Goal: Task Accomplishment & Management: Use online tool/utility

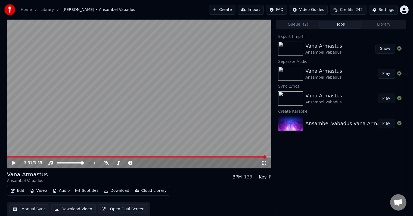
click at [12, 163] on icon at bounding box center [17, 163] width 13 height 4
click at [390, 72] on button "Play" at bounding box center [386, 74] width 17 height 10
click at [14, 161] on icon at bounding box center [17, 163] width 13 height 4
click at [223, 10] on button "Create" at bounding box center [222, 10] width 26 height 10
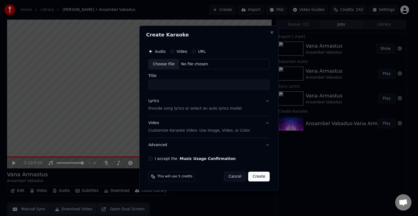
click at [204, 66] on div "No file chosen" at bounding box center [194, 63] width 31 height 5
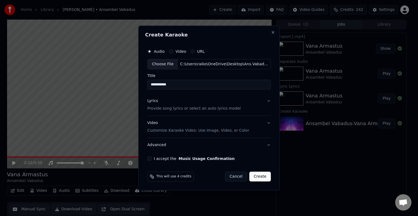
type input "**********"
drag, startPoint x: 176, startPoint y: 84, endPoint x: 132, endPoint y: 82, distance: 44.1
click at [133, 82] on body "**********" at bounding box center [206, 108] width 413 height 216
type input "**********"
click at [174, 109] on p "Provide song lyrics or select an auto lyrics model" at bounding box center [193, 108] width 93 height 5
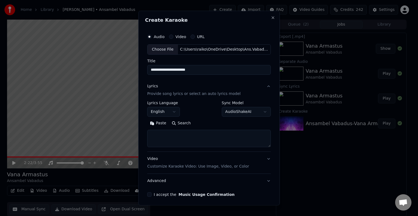
click at [162, 122] on button "Paste" at bounding box center [158, 123] width 22 height 9
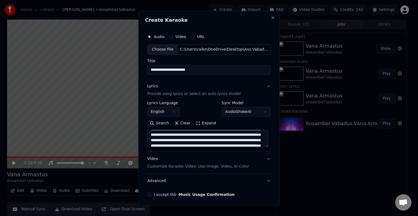
scroll to position [69, 0]
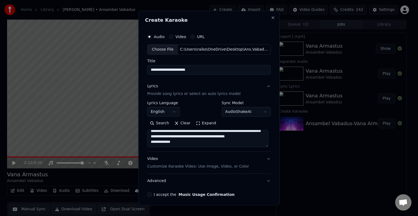
drag, startPoint x: 257, startPoint y: 146, endPoint x: 205, endPoint y: 151, distance: 51.4
click at [202, 152] on div "**********" at bounding box center [208, 133] width 123 height 109
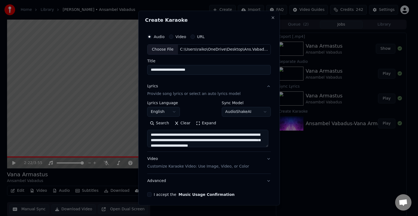
drag, startPoint x: 242, startPoint y: 143, endPoint x: 144, endPoint y: 128, distance: 98.6
click at [145, 128] on div "**********" at bounding box center [209, 114] width 128 height 170
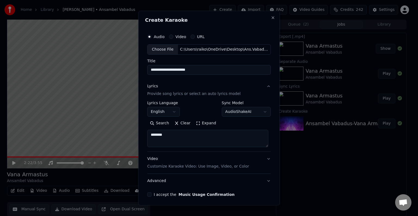
click at [182, 137] on textarea "*******" at bounding box center [207, 138] width 121 height 17
type textarea "*"
click at [159, 125] on button "Paste" at bounding box center [158, 123] width 22 height 9
click at [164, 134] on textarea "**********" at bounding box center [207, 138] width 121 height 17
click at [151, 138] on textarea "**********" at bounding box center [207, 138] width 121 height 17
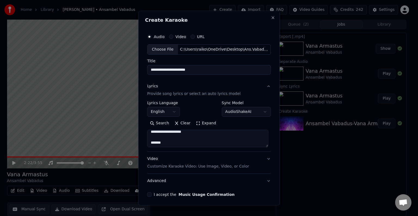
scroll to position [90, 0]
click at [168, 139] on textarea "**********" at bounding box center [207, 138] width 121 height 17
click at [162, 137] on textarea "**********" at bounding box center [207, 138] width 121 height 17
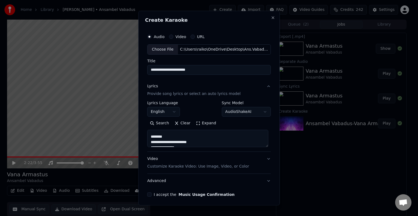
click at [166, 136] on textarea "**********" at bounding box center [207, 138] width 121 height 17
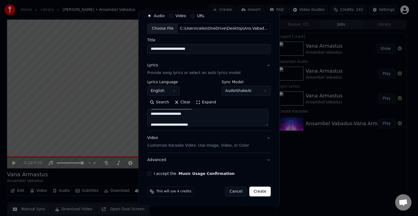
scroll to position [42, 0]
click at [170, 112] on textarea "**********" at bounding box center [207, 117] width 121 height 17
click at [163, 116] on textarea "**********" at bounding box center [207, 117] width 121 height 17
type textarea "**********"
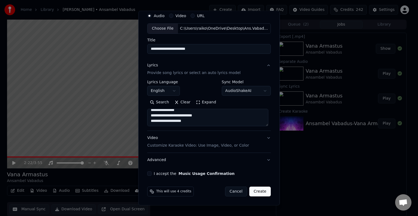
click at [163, 147] on p "Customize Karaoke Video: Use Image, Video, or Color" at bounding box center [198, 145] width 102 height 5
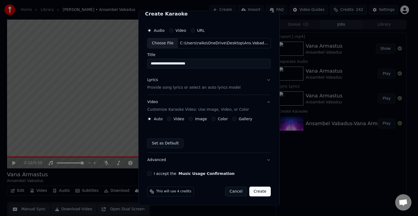
scroll to position [6, 0]
click at [214, 120] on div "Color" at bounding box center [219, 119] width 17 height 4
click at [211, 118] on button "Color" at bounding box center [213, 119] width 4 height 4
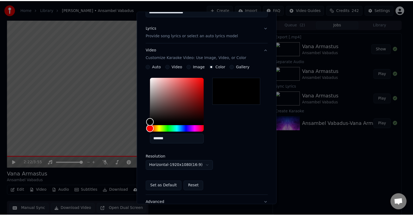
scroll to position [97, 0]
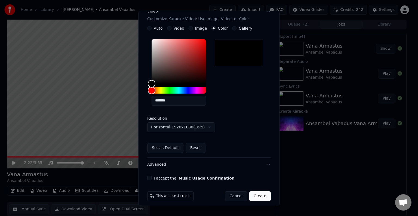
click at [150, 176] on button "I accept the Music Usage Confirmation" at bounding box center [149, 178] width 4 height 4
click at [260, 196] on button "Create" at bounding box center [259, 196] width 21 height 10
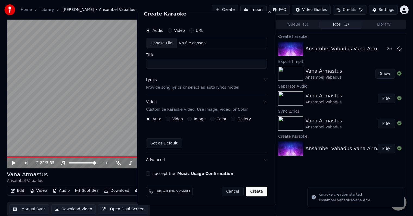
scroll to position [0, 0]
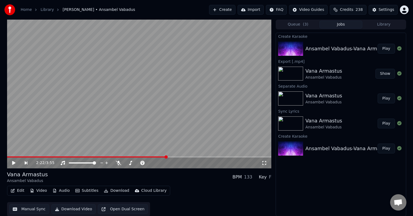
drag, startPoint x: 386, startPoint y: 50, endPoint x: 384, endPoint y: 52, distance: 3.1
click at [386, 50] on button "Play" at bounding box center [386, 49] width 17 height 10
click at [20, 189] on button "Edit" at bounding box center [17, 191] width 18 height 8
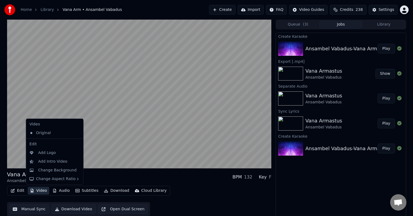
click at [29, 209] on button "Manual Sync" at bounding box center [29, 209] width 40 height 10
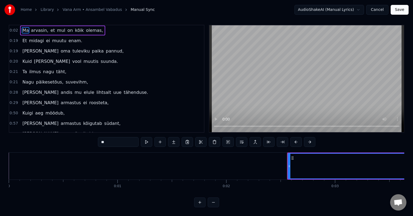
click at [288, 164] on icon at bounding box center [289, 166] width 2 height 4
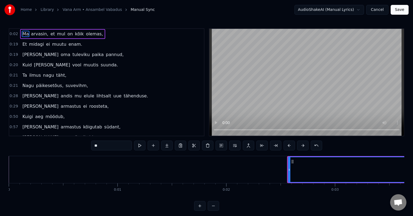
click at [292, 161] on circle at bounding box center [292, 161] width 0 height 0
click at [292, 161] on icon at bounding box center [293, 161] width 4 height 4
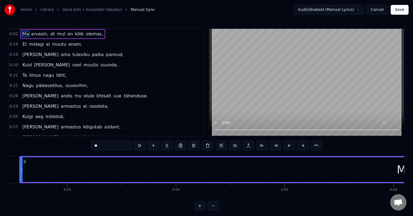
scroll to position [0, 279]
drag, startPoint x: 90, startPoint y: 176, endPoint x: 147, endPoint y: 178, distance: 56.6
click at [146, 178] on div "Ma" at bounding box center [393, 169] width 769 height 25
drag, startPoint x: 294, startPoint y: 174, endPoint x: 359, endPoint y: 171, distance: 64.8
click at [359, 171] on div "Ma" at bounding box center [393, 169] width 769 height 25
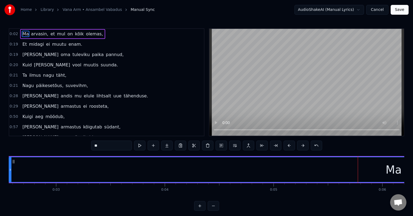
click at [13, 33] on span "0:02" at bounding box center [14, 33] width 8 height 5
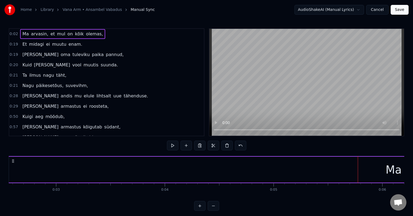
scroll to position [0, 251]
click at [12, 33] on span "0:02" at bounding box center [14, 33] width 8 height 5
click at [16, 34] on span "0:02" at bounding box center [14, 33] width 8 height 5
drag, startPoint x: 13, startPoint y: 34, endPoint x: 13, endPoint y: 44, distance: 9.8
click at [13, 37] on div "0:02 Ma arvasin, et mul on kõik olemas," at bounding box center [106, 34] width 195 height 10
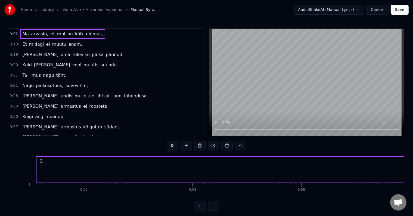
click at [13, 50] on div "0:19 [PERSON_NAME] tuleviku paika pannud," at bounding box center [106, 55] width 195 height 10
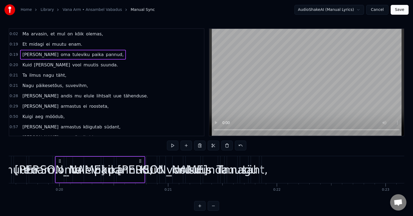
scroll to position [0, 2144]
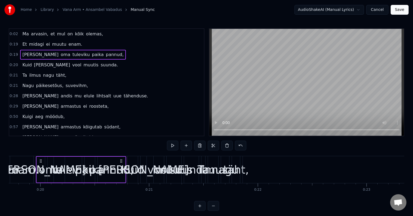
click at [17, 32] on div "0:02 Ma arvasin, et mul on kõik olemas," at bounding box center [106, 34] width 195 height 10
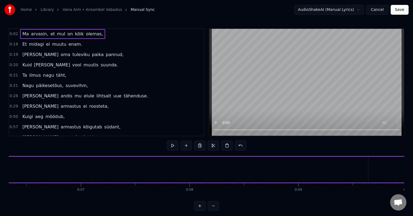
scroll to position [0, 251]
click at [171, 143] on button at bounding box center [172, 146] width 11 height 10
click at [167, 146] on button at bounding box center [172, 146] width 11 height 10
drag, startPoint x: 194, startPoint y: 190, endPoint x: 284, endPoint y: 194, distance: 89.9
click at [262, 193] on div "Ma arvasin, et mul on kõik olemas, Et midagi ei muutu enam. [PERSON_NAME] tulev…" at bounding box center [207, 176] width 396 height 41
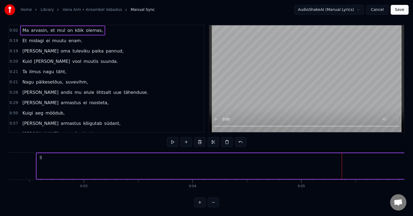
scroll to position [8, 0]
drag, startPoint x: 330, startPoint y: 163, endPoint x: 230, endPoint y: 163, distance: 99.6
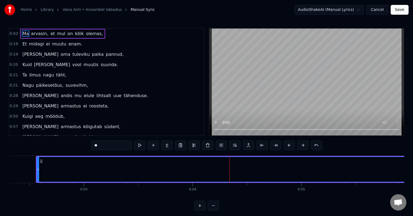
scroll to position [0, 0]
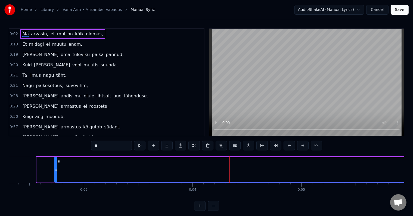
drag, startPoint x: 39, startPoint y: 170, endPoint x: 51, endPoint y: 169, distance: 12.8
click at [55, 169] on icon at bounding box center [56, 170] width 2 height 4
drag, startPoint x: 51, startPoint y: 170, endPoint x: 42, endPoint y: 169, distance: 9.8
click at [42, 169] on icon at bounding box center [43, 170] width 2 height 4
click at [45, 162] on icon at bounding box center [45, 161] width 4 height 4
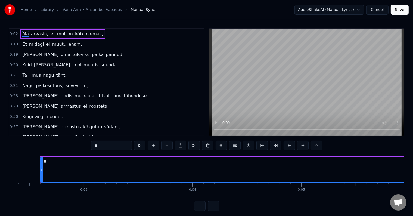
click at [45, 162] on icon at bounding box center [45, 161] width 4 height 4
click at [222, 146] on button at bounding box center [221, 146] width 11 height 10
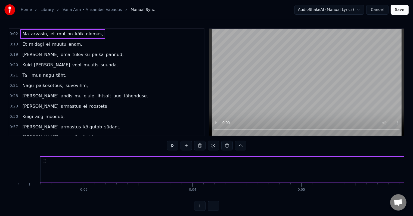
click at [13, 33] on span "0:02" at bounding box center [14, 33] width 8 height 5
click at [14, 45] on span "0:19" at bounding box center [14, 44] width 8 height 5
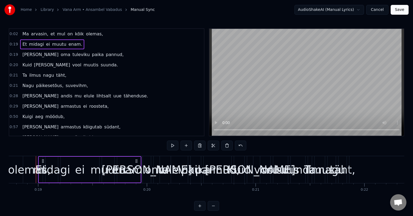
click at [13, 32] on span "0:02" at bounding box center [14, 33] width 8 height 5
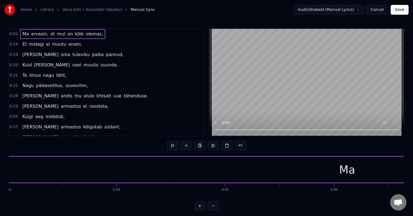
scroll to position [0, 255]
click at [90, 170] on div "Ma" at bounding box center [420, 170] width 766 height 26
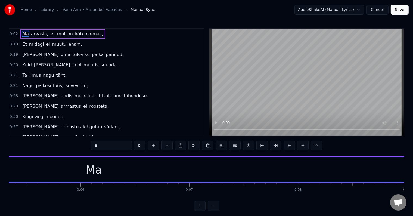
scroll to position [0, 759]
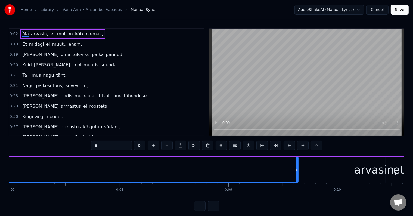
drag, startPoint x: 44, startPoint y: 172, endPoint x: 145, endPoint y: 169, distance: 100.7
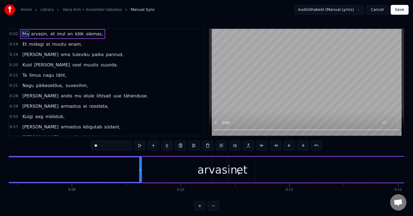
scroll to position [0, 0]
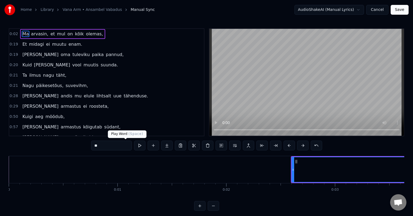
click at [134, 145] on button at bounding box center [139, 146] width 11 height 10
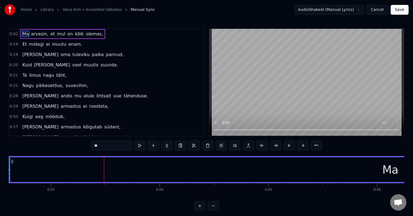
scroll to position [0, 352]
click at [134, 145] on button at bounding box center [139, 146] width 11 height 10
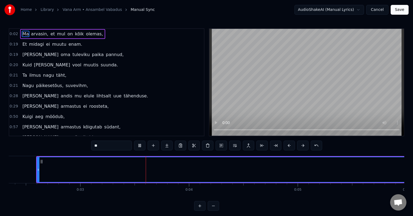
click at [134, 145] on button at bounding box center [139, 146] width 11 height 10
click at [47, 8] on link "Library" at bounding box center [47, 9] width 13 height 5
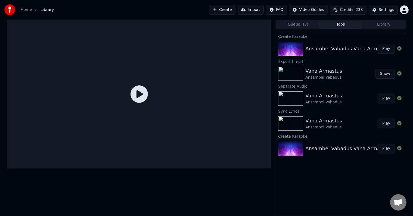
click at [390, 47] on button "Play" at bounding box center [386, 49] width 17 height 10
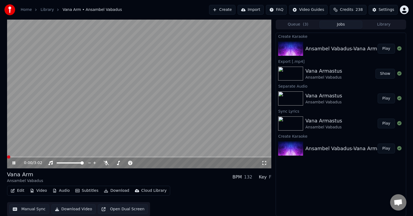
click at [18, 191] on button "Edit" at bounding box center [17, 191] width 18 height 8
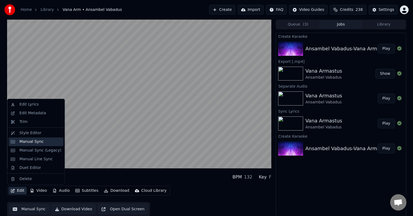
click at [36, 140] on div "Manual Sync" at bounding box center [31, 141] width 24 height 5
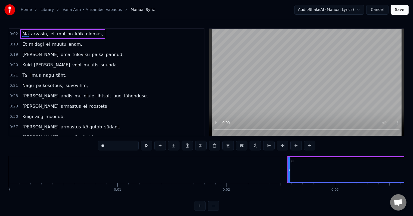
drag, startPoint x: 372, startPoint y: 170, endPoint x: 348, endPoint y: 162, distance: 24.8
drag, startPoint x: 44, startPoint y: 35, endPoint x: 97, endPoint y: 38, distance: 53.4
click at [97, 38] on div "0:02 Ma arvasin, et mul on kõik olemas," at bounding box center [106, 34] width 195 height 10
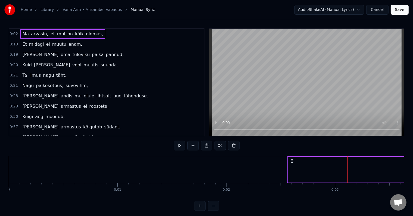
drag, startPoint x: 96, startPoint y: 38, endPoint x: 20, endPoint y: 35, distance: 76.2
click at [20, 35] on div "0:02 Ma arvasin, et mul on kõik olemas," at bounding box center [106, 34] width 195 height 10
click at [22, 35] on span "Ma" at bounding box center [26, 34] width 8 height 6
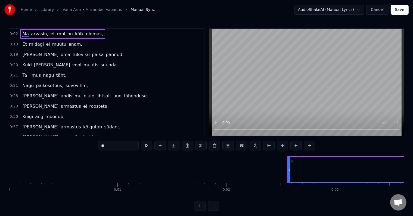
click at [37, 36] on span "arvasin," at bounding box center [39, 34] width 18 height 6
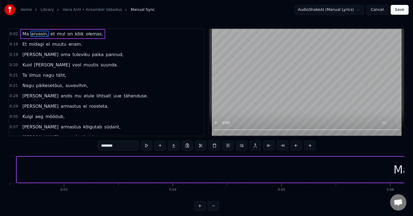
click at [57, 34] on span "mul" at bounding box center [61, 34] width 9 height 6
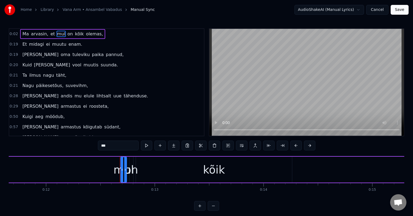
scroll to position [0, 1352]
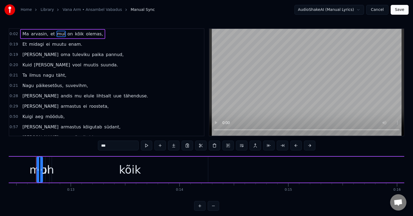
click at [75, 35] on span "kõik" at bounding box center [80, 34] width 10 height 6
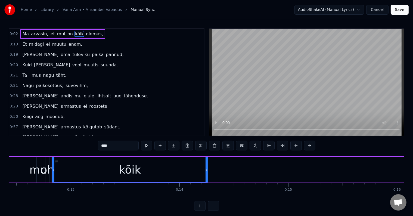
click at [85, 35] on span "olemas," at bounding box center [94, 34] width 18 height 6
type input "*******"
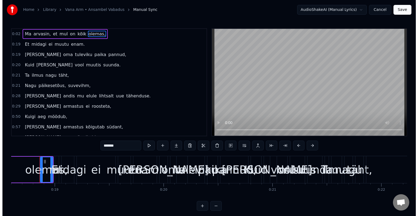
scroll to position [0, 2025]
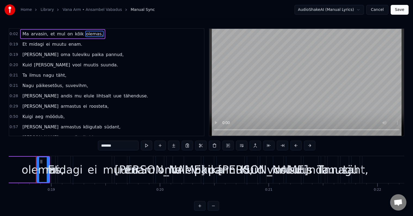
click at [50, 10] on link "Library" at bounding box center [47, 9] width 13 height 5
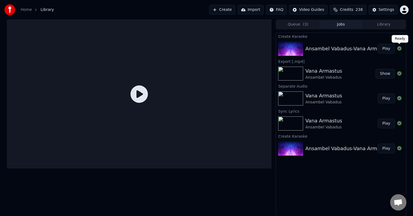
click at [391, 44] on button "Play" at bounding box center [386, 49] width 17 height 10
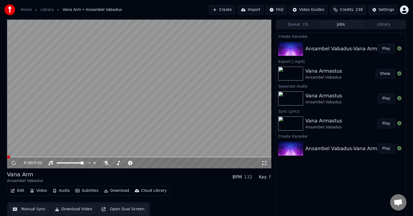
click at [23, 189] on button "Edit" at bounding box center [17, 191] width 18 height 8
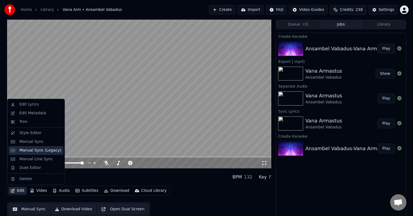
click at [38, 150] on div "Manual Sync (Legacy)" at bounding box center [40, 150] width 42 height 5
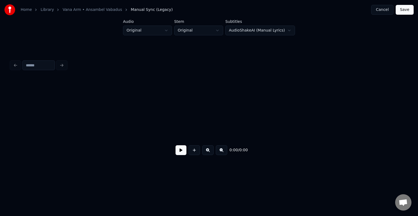
scroll to position [0, 870]
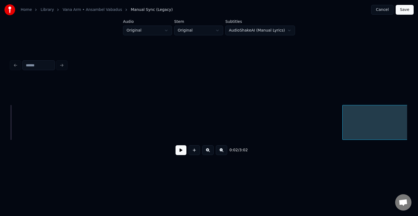
click at [344, 123] on div at bounding box center [343, 122] width 2 height 34
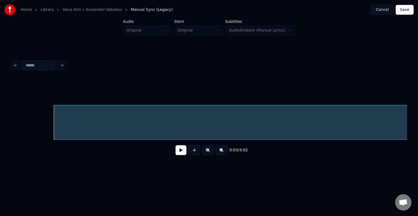
scroll to position [0, 1164]
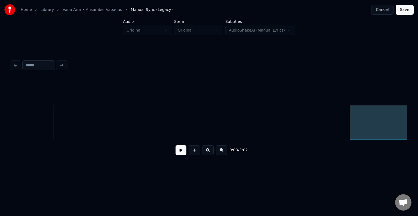
click at [351, 125] on div at bounding box center [351, 122] width 2 height 34
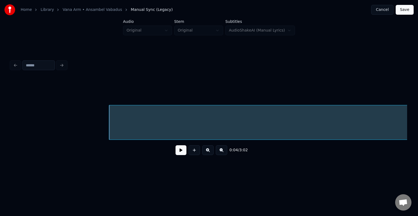
scroll to position [0, 1425]
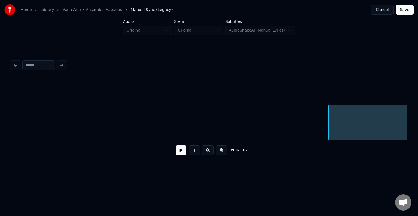
click at [330, 126] on div at bounding box center [330, 122] width 2 height 34
click at [407, 141] on div "0:05 / 3:02" at bounding box center [209, 109] width 400 height 108
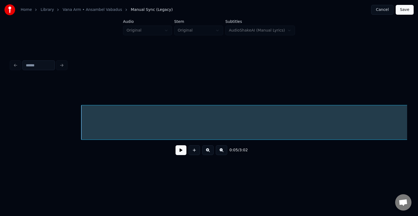
scroll to position [0, 1686]
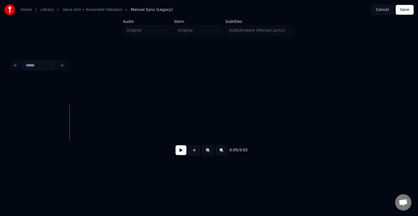
click at [413, 152] on div "Home Library [GEOGRAPHIC_DATA] • Ansambel Vabadus Manual Sync (Legacy) Cancel S…" at bounding box center [209, 87] width 418 height 174
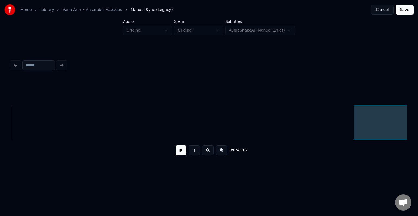
click at [361, 139] on div "Ma" at bounding box center [209, 122] width 396 height 35
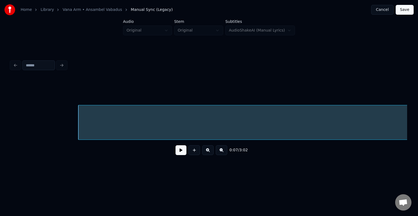
scroll to position [0, 2375]
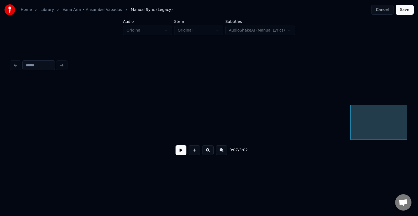
click at [351, 127] on div at bounding box center [351, 122] width 2 height 34
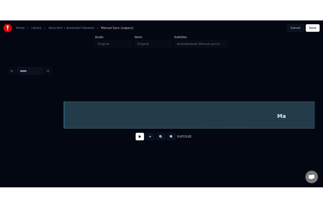
scroll to position [0, 2647]
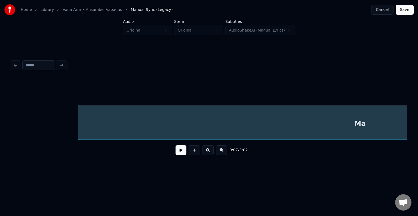
click at [385, 13] on button "Cancel" at bounding box center [382, 10] width 22 height 10
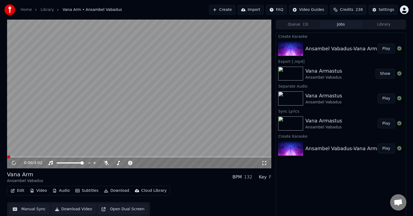
click at [386, 74] on button "Show" at bounding box center [386, 74] width 20 height 10
drag, startPoint x: 18, startPoint y: 155, endPoint x: 75, endPoint y: 149, distance: 57.1
click at [75, 149] on video at bounding box center [139, 94] width 265 height 149
click at [7, 155] on span at bounding box center [8, 156] width 3 height 3
click at [13, 163] on icon at bounding box center [13, 163] width 3 height 4
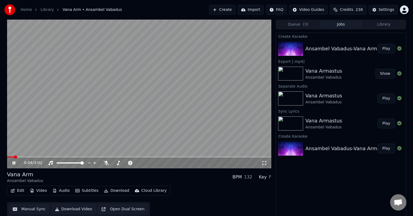
click at [388, 75] on button "Show" at bounding box center [386, 74] width 20 height 10
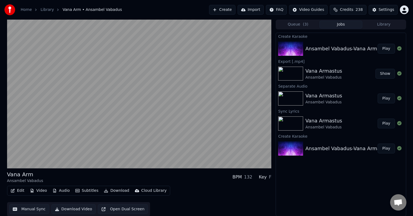
click at [386, 99] on button "Play" at bounding box center [386, 99] width 17 height 10
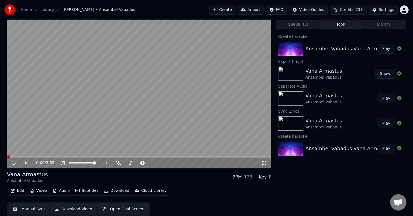
drag, startPoint x: 13, startPoint y: 156, endPoint x: 46, endPoint y: 156, distance: 32.6
click at [46, 156] on video at bounding box center [139, 94] width 265 height 149
click at [11, 155] on span at bounding box center [8, 156] width 3 height 3
click at [11, 156] on span at bounding box center [9, 156] width 3 height 3
click at [40, 157] on span at bounding box center [38, 156] width 3 height 3
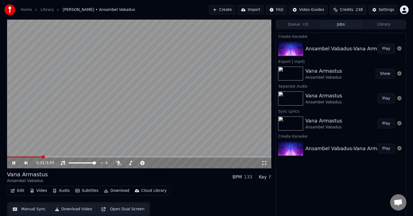
click at [43, 157] on span at bounding box center [43, 156] width 3 height 3
click at [41, 156] on span at bounding box center [41, 156] width 3 height 3
click at [13, 165] on icon at bounding box center [17, 163] width 13 height 4
click at [42, 156] on span at bounding box center [42, 156] width 3 height 3
click at [39, 156] on span at bounding box center [40, 156] width 3 height 3
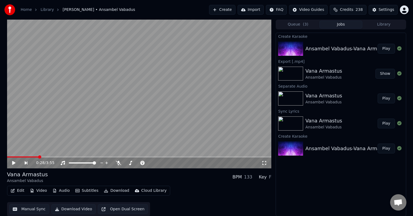
click at [387, 75] on button "Show" at bounding box center [386, 74] width 20 height 10
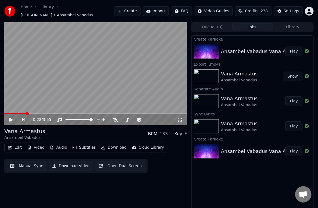
click at [292, 51] on button "Play" at bounding box center [294, 52] width 17 height 10
click at [18, 148] on button "Edit" at bounding box center [15, 148] width 18 height 8
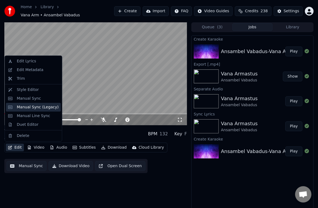
click at [31, 107] on div "Manual Sync (Legacy)" at bounding box center [38, 106] width 42 height 5
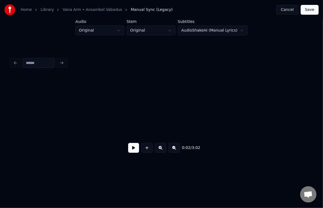
scroll to position [0, 870]
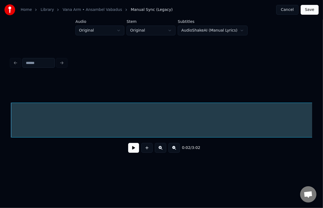
click at [193, 177] on html "Home Library [GEOGRAPHIC_DATA] • Ansambel Vabadus Manual Sync (Legacy) Cancel S…" at bounding box center [161, 88] width 323 height 177
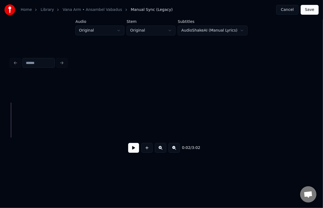
click at [314, 113] on div "Home Library [GEOGRAPHIC_DATA] • Ansambel Vabadus Manual Sync (Legacy) Cancel S…" at bounding box center [161, 84] width 323 height 169
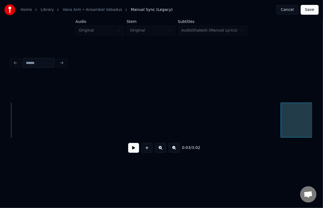
click at [281, 114] on div at bounding box center [282, 120] width 2 height 34
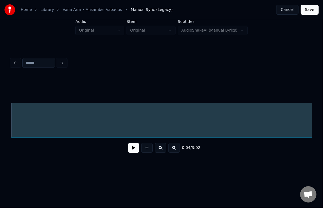
click at [323, 115] on html "Home Library [GEOGRAPHIC_DATA] • Ansambel Vabadus Manual Sync (Legacy) Cancel S…" at bounding box center [161, 88] width 323 height 177
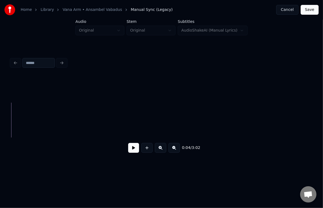
click at [320, 124] on div "Home Library [GEOGRAPHIC_DATA] • Ansambel Vabadus Manual Sync (Legacy) Cancel S…" at bounding box center [161, 84] width 323 height 169
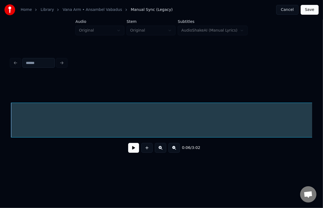
click at [323, 118] on html "Home Library [GEOGRAPHIC_DATA] • Ansambel Vabadus Manual Sync (Legacy) Cancel S…" at bounding box center [161, 88] width 323 height 177
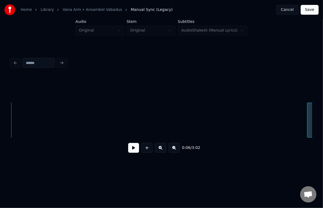
click at [307, 123] on div at bounding box center [308, 120] width 2 height 34
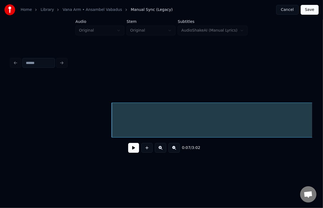
scroll to position [0, 2295]
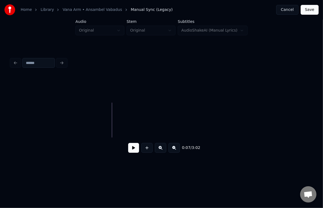
click at [313, 112] on div "0:07 / 3:02" at bounding box center [161, 106] width 305 height 108
click at [311, 122] on div at bounding box center [312, 120] width 2 height 34
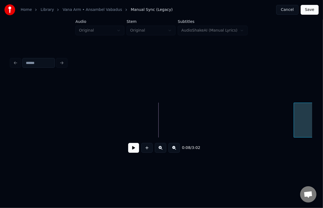
scroll to position [0, 3058]
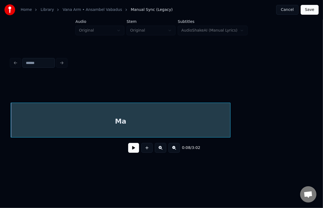
click at [323, 120] on html "Home Library [GEOGRAPHIC_DATA] • Ansambel Vabadus Manual Sync (Legacy) Cancel S…" at bounding box center [161, 88] width 323 height 177
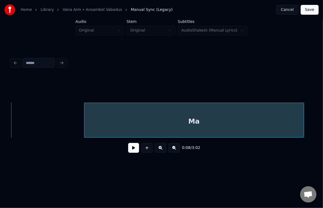
click at [158, 118] on div "Ma" at bounding box center [193, 121] width 219 height 37
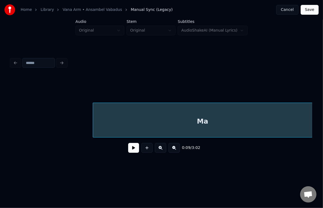
click at [276, 123] on div "Ma" at bounding box center [202, 121] width 219 height 37
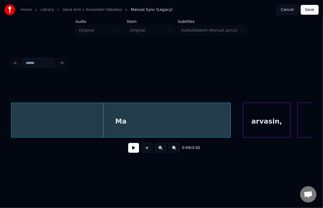
click at [129, 122] on div "Ma" at bounding box center [120, 121] width 219 height 37
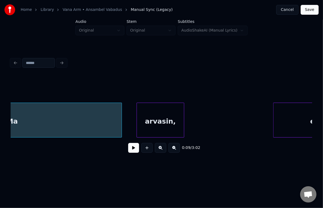
scroll to position [0, 3428]
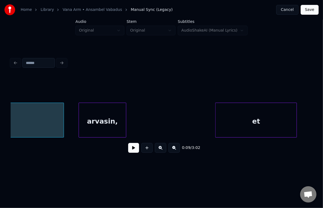
click at [323, 119] on html "Home Library [GEOGRAPHIC_DATA] • Ansambel Vabadus Manual Sync (Legacy) Cancel S…" at bounding box center [161, 88] width 323 height 177
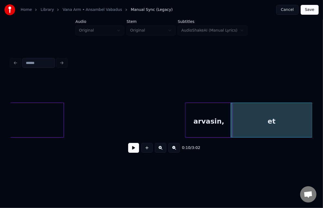
click at [208, 115] on div "arvasin," at bounding box center [208, 121] width 47 height 37
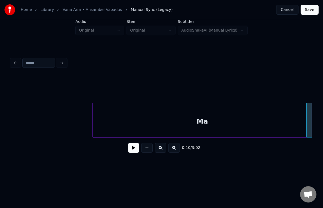
click at [178, 116] on div "Ma" at bounding box center [202, 121] width 219 height 37
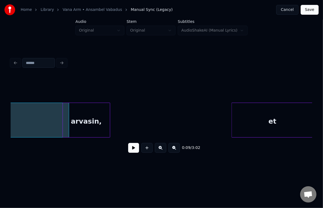
scroll to position [0, 3556]
click at [316, 123] on div "Home Library [GEOGRAPHIC_DATA] • Ansambel Vabadus Manual Sync (Legacy) Cancel S…" at bounding box center [161, 84] width 323 height 169
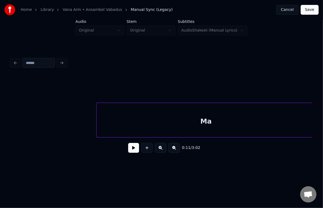
scroll to position [0, 3449]
click at [166, 120] on div "Ma" at bounding box center [202, 121] width 219 height 37
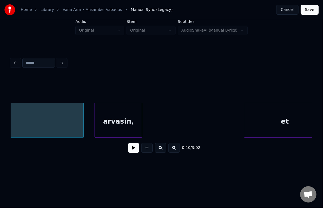
scroll to position [0, 3697]
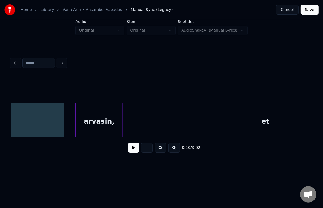
click at [306, 121] on div "et" at bounding box center [265, 121] width 81 height 37
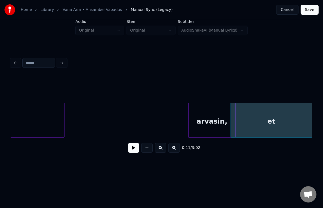
click at [208, 119] on div "arvasin," at bounding box center [212, 121] width 47 height 37
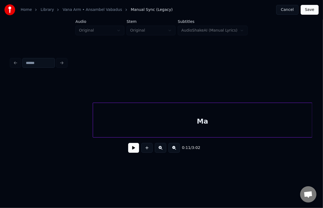
scroll to position [0, 3544]
click at [148, 122] on div "Ma" at bounding box center [202, 121] width 219 height 37
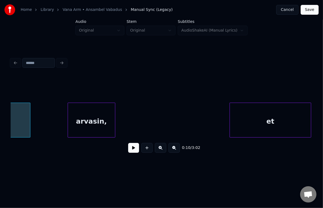
click at [306, 114] on div "et" at bounding box center [270, 121] width 81 height 37
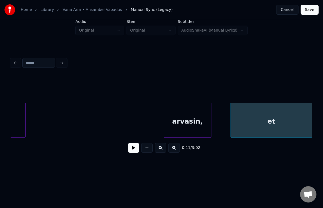
click at [200, 112] on div "arvasin," at bounding box center [187, 121] width 47 height 37
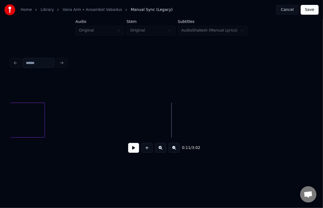
scroll to position [0, 3652]
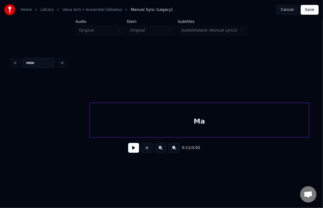
click at [125, 120] on div "Ma" at bounding box center [199, 121] width 219 height 37
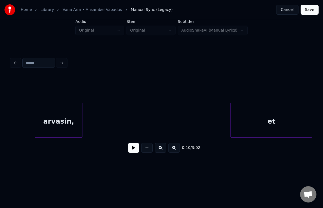
scroll to position [0, 3983]
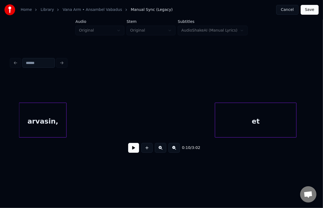
click at [323, 110] on html "Home Library [GEOGRAPHIC_DATA] • Ansambel Vabadus Manual Sync (Legacy) Cancel S…" at bounding box center [161, 88] width 323 height 177
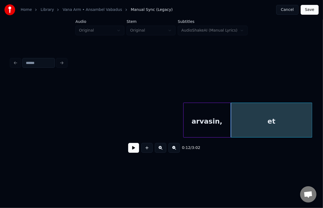
click at [200, 109] on div "arvasin," at bounding box center [207, 121] width 47 height 37
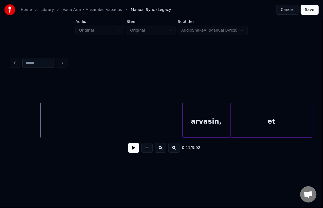
click at [11, 137] on div "0:11 / 3:02" at bounding box center [161, 106] width 305 height 108
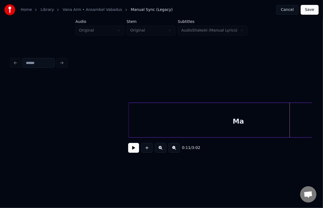
scroll to position [0, 3823]
click at [198, 121] on div "Ma" at bounding box center [202, 121] width 219 height 37
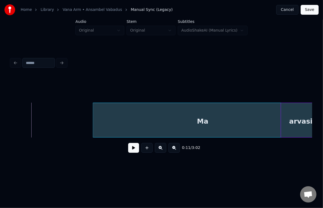
scroll to position [0, 3885]
click at [255, 111] on div "Ma" at bounding box center [202, 121] width 219 height 37
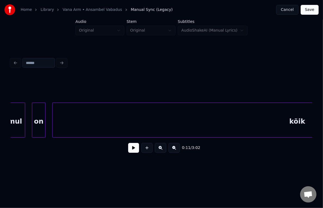
scroll to position [0, 4331]
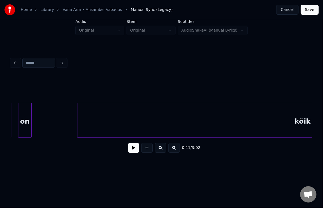
click at [77, 120] on div at bounding box center [78, 120] width 2 height 34
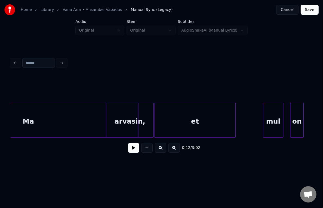
click at [50, 125] on div "Ma" at bounding box center [28, 121] width 219 height 37
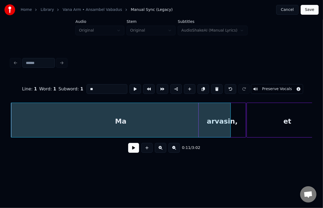
click at [248, 120] on div at bounding box center [248, 120] width 2 height 34
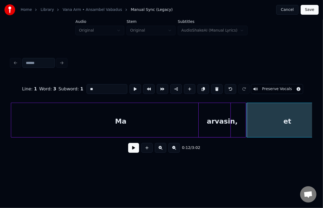
click at [239, 118] on div "arvasin," at bounding box center [222, 121] width 47 height 37
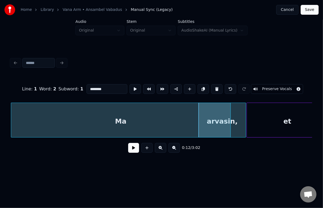
click at [262, 122] on div "et" at bounding box center [287, 121] width 81 height 37
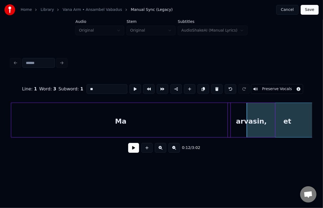
click at [268, 124] on div "arvasin," at bounding box center [251, 121] width 47 height 37
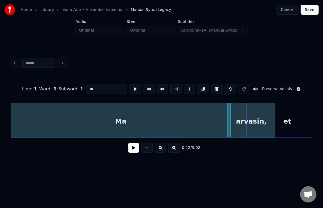
click at [266, 124] on div "arvasin," at bounding box center [251, 121] width 47 height 37
click at [219, 86] on button at bounding box center [216, 89] width 11 height 10
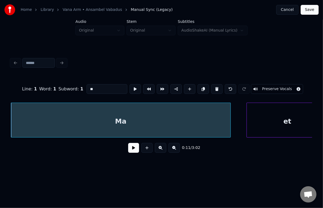
click at [263, 113] on div "et" at bounding box center [287, 121] width 81 height 37
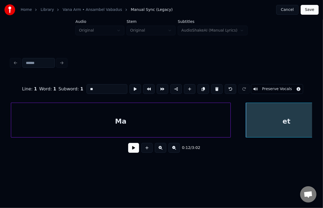
scroll to position [0, 3982]
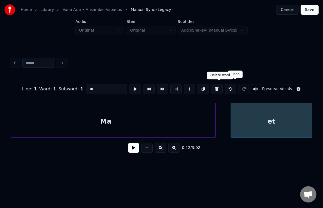
click at [220, 87] on button at bounding box center [216, 89] width 11 height 10
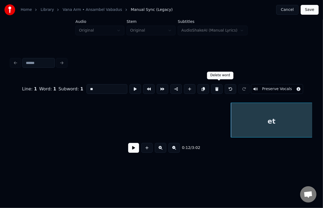
click at [219, 84] on button at bounding box center [216, 89] width 11 height 10
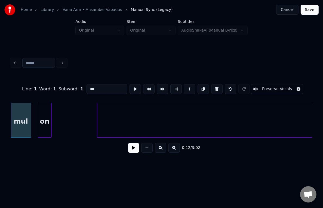
click at [219, 84] on button at bounding box center [216, 89] width 11 height 10
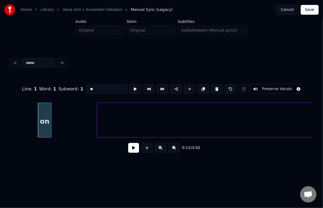
click at [219, 85] on button at bounding box center [216, 89] width 11 height 10
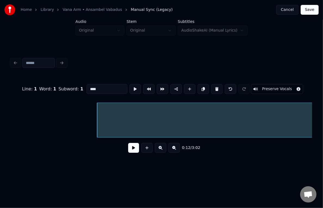
click at [219, 86] on button at bounding box center [216, 89] width 11 height 10
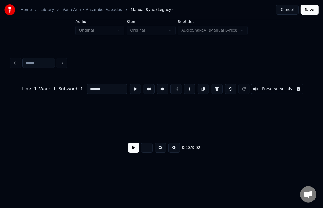
scroll to position [0, 6413]
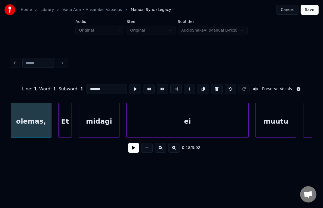
click at [219, 86] on button at bounding box center [216, 89] width 11 height 10
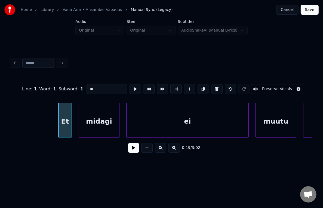
click at [219, 86] on button at bounding box center [216, 89] width 11 height 10
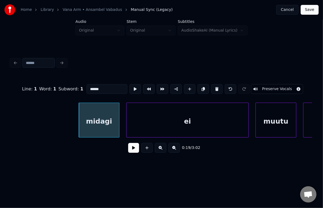
click at [219, 86] on button at bounding box center [216, 89] width 11 height 10
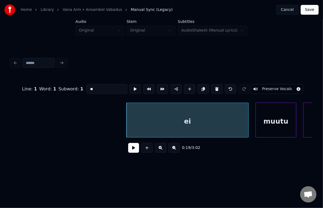
click at [219, 86] on button at bounding box center [216, 89] width 11 height 10
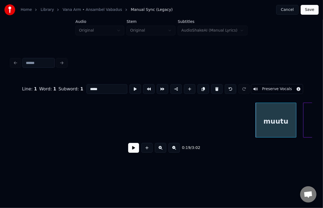
click at [219, 86] on button at bounding box center [216, 89] width 11 height 10
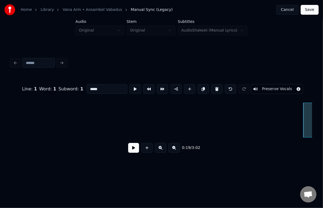
click at [219, 86] on button at bounding box center [216, 89] width 11 height 10
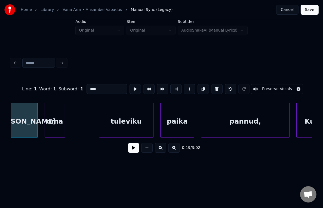
click at [219, 86] on button at bounding box center [216, 89] width 11 height 10
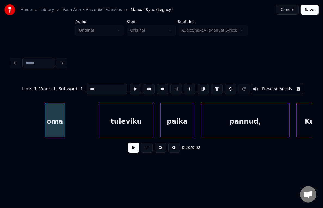
click at [219, 86] on button at bounding box center [216, 89] width 11 height 10
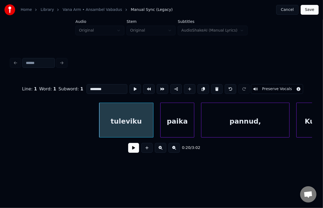
click at [219, 86] on button at bounding box center [216, 89] width 11 height 10
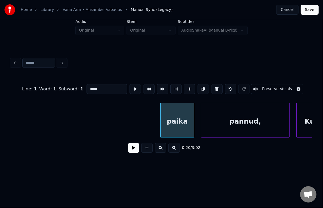
click at [219, 86] on button at bounding box center [216, 89] width 11 height 10
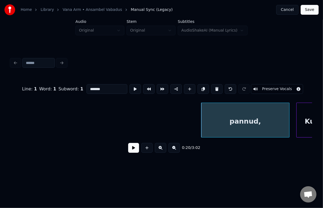
click at [219, 86] on button at bounding box center [216, 89] width 11 height 10
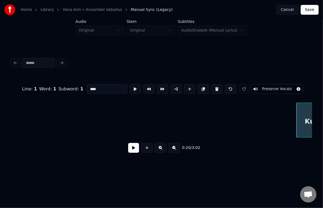
click at [219, 86] on button at bounding box center [216, 89] width 11 height 10
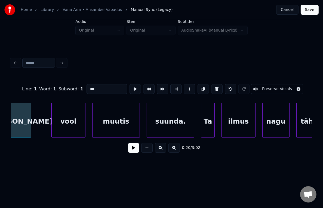
click at [219, 86] on button at bounding box center [216, 89] width 11 height 10
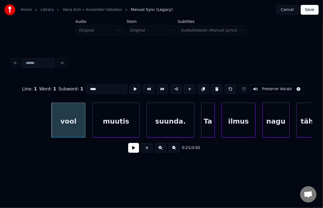
click at [219, 86] on button at bounding box center [216, 89] width 11 height 10
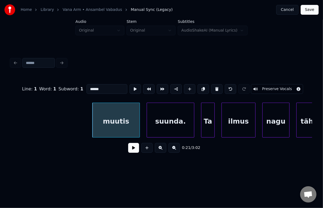
click at [219, 86] on button at bounding box center [216, 89] width 11 height 10
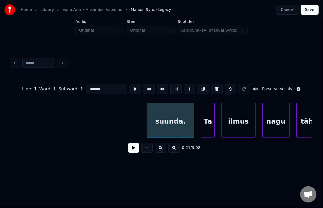
click at [219, 86] on button at bounding box center [216, 89] width 11 height 10
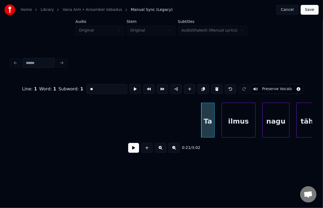
click at [219, 86] on button at bounding box center [216, 89] width 11 height 10
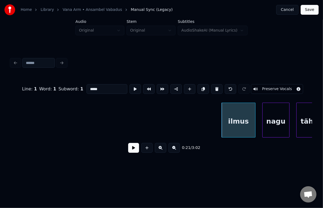
click at [219, 86] on button at bounding box center [216, 89] width 11 height 10
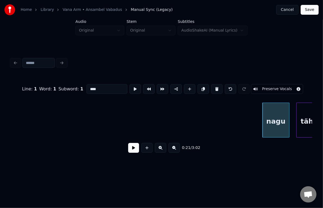
click at [219, 86] on button at bounding box center [216, 89] width 11 height 10
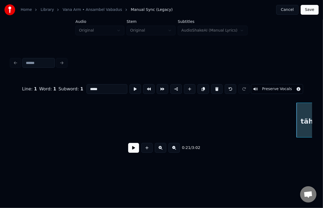
click at [219, 86] on button at bounding box center [216, 89] width 11 height 10
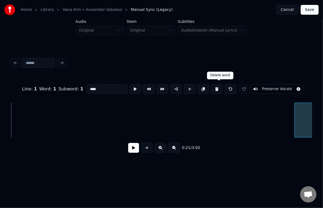
click at [296, 125] on div at bounding box center [296, 120] width 2 height 34
click at [305, 126] on div at bounding box center [306, 120] width 2 height 34
click at [220, 85] on button at bounding box center [216, 89] width 11 height 10
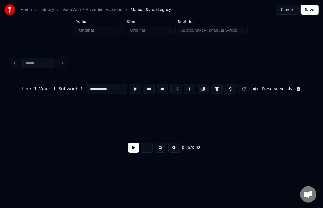
scroll to position [0, 8541]
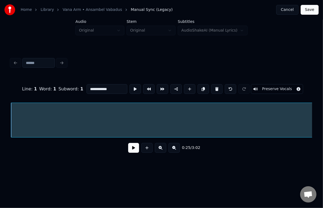
click at [220, 88] on button at bounding box center [216, 89] width 11 height 10
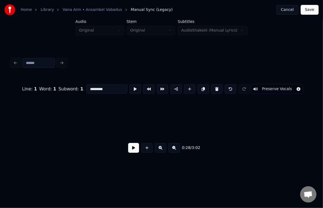
scroll to position [0, 9643]
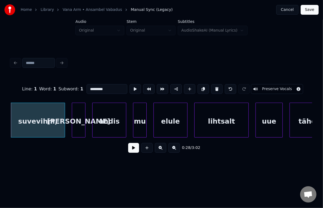
click at [34, 112] on div "suvevihm," at bounding box center [38, 121] width 54 height 37
click at [100, 120] on div "andis" at bounding box center [109, 121] width 33 height 37
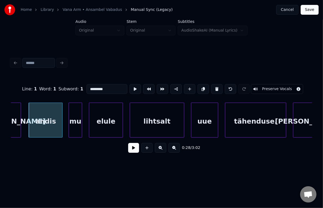
scroll to position [0, 9708]
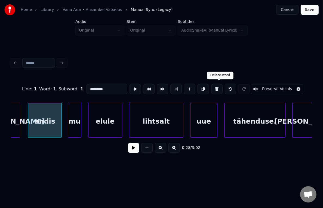
click at [219, 85] on button at bounding box center [216, 89] width 11 height 10
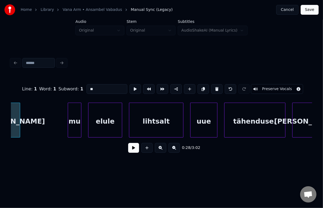
scroll to position [0, 9704]
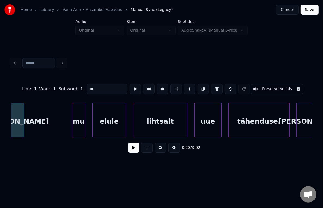
click at [216, 85] on button at bounding box center [216, 89] width 11 height 10
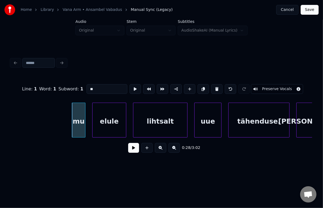
click at [216, 85] on button at bounding box center [216, 89] width 11 height 10
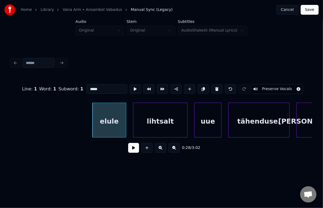
click at [216, 85] on button at bounding box center [216, 89] width 11 height 10
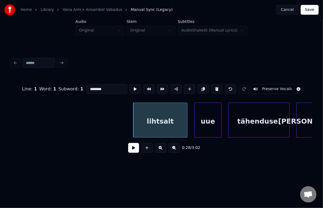
click at [216, 85] on button at bounding box center [216, 89] width 11 height 10
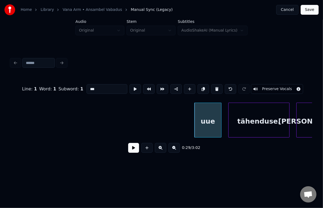
click at [216, 85] on button at bounding box center [216, 89] width 11 height 10
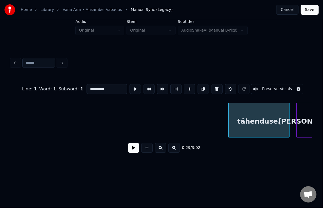
click at [216, 85] on button at bounding box center [216, 89] width 11 height 10
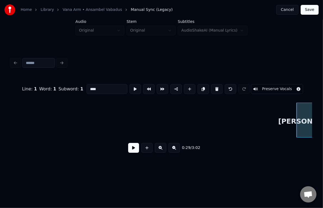
click at [216, 85] on button at bounding box center [216, 89] width 11 height 10
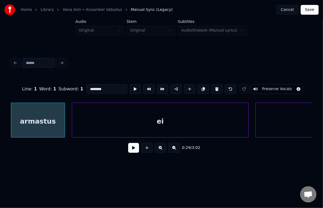
click at [216, 85] on button at bounding box center [216, 89] width 11 height 10
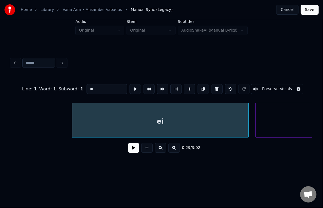
click at [216, 85] on button at bounding box center [216, 89] width 11 height 10
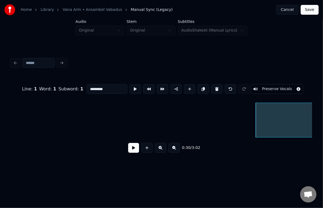
click at [215, 85] on button at bounding box center [216, 89] width 11 height 10
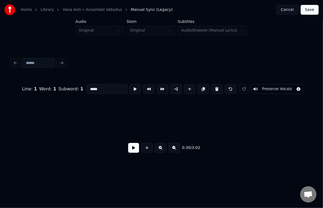
click at [215, 85] on button at bounding box center [216, 89] width 11 height 10
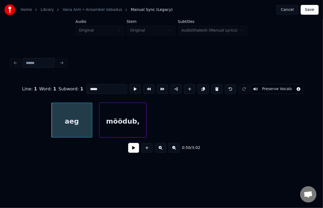
type input "***"
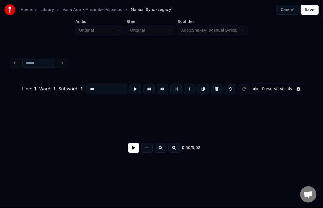
scroll to position [0, 16972]
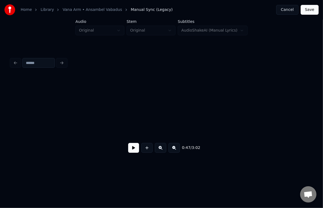
scroll to position [0, 8647]
click at [128, 152] on button at bounding box center [133, 148] width 11 height 10
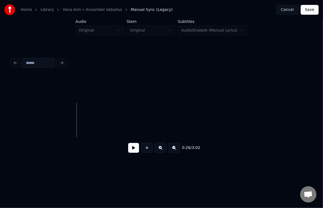
click at [129, 151] on button at bounding box center [133, 148] width 11 height 10
click at [131, 151] on button at bounding box center [133, 148] width 11 height 10
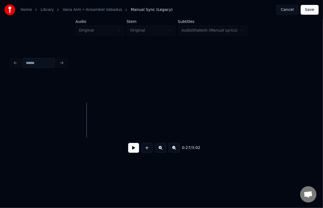
click at [130, 151] on button at bounding box center [133, 148] width 11 height 10
click at [129, 149] on button at bounding box center [133, 148] width 11 height 10
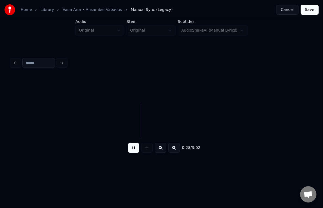
click at [128, 149] on button at bounding box center [133, 148] width 11 height 10
click at [130, 149] on button at bounding box center [133, 148] width 11 height 10
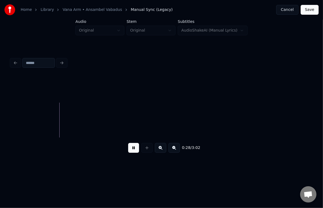
click at [129, 149] on button at bounding box center [133, 148] width 11 height 10
click at [146, 152] on button at bounding box center [146, 148] width 11 height 10
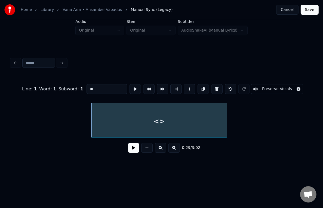
click at [146, 121] on div "<>" at bounding box center [158, 121] width 135 height 37
click at [123, 116] on div "<>" at bounding box center [158, 121] width 135 height 37
click at [102, 84] on input "**" at bounding box center [106, 89] width 41 height 10
type input "*"
type input "**"
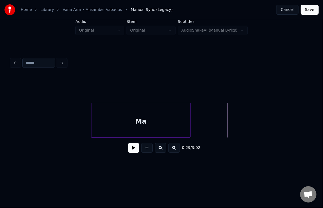
click at [190, 123] on div at bounding box center [190, 120] width 2 height 34
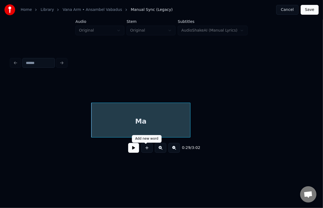
click at [145, 148] on button at bounding box center [146, 148] width 11 height 10
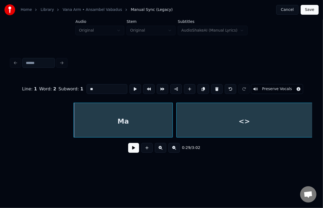
scroll to position [0, 9814]
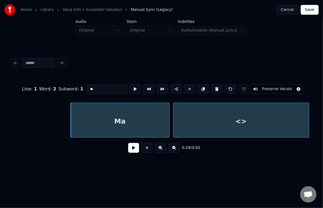
click at [318, 116] on div "Home Library [GEOGRAPHIC_DATA] • Ansambel Vabadus Manual Sync (Legacy) Cancel S…" at bounding box center [161, 84] width 323 height 169
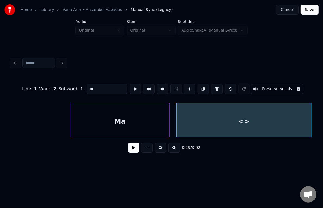
click at [265, 118] on div "<>" at bounding box center [243, 121] width 135 height 37
click at [98, 86] on input "**" at bounding box center [106, 89] width 41 height 10
type input "*"
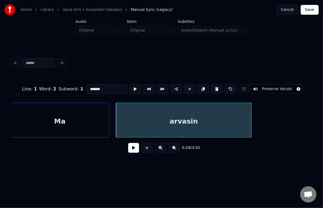
scroll to position [0, 9879]
type input "*******"
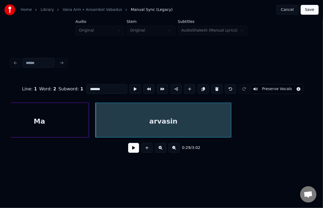
scroll to position [0, 9881]
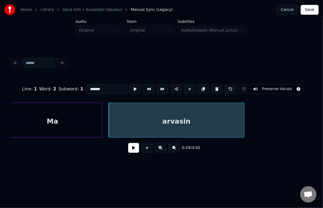
click at [160, 118] on div "arvasin" at bounding box center [176, 121] width 135 height 37
click at [128, 151] on button at bounding box center [133, 148] width 11 height 10
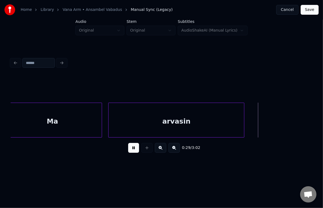
click at [129, 151] on button at bounding box center [133, 148] width 11 height 10
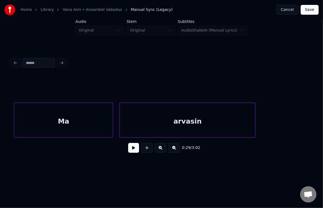
scroll to position [0, 9869]
click at [39, 119] on div "Ma" at bounding box center [64, 121] width 99 height 37
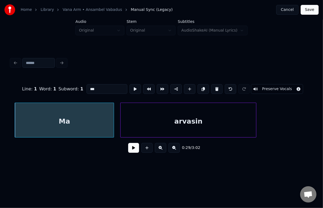
click at [130, 151] on button at bounding box center [133, 148] width 11 height 10
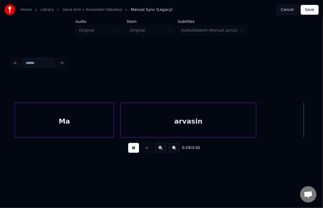
scroll to position [0, 10173]
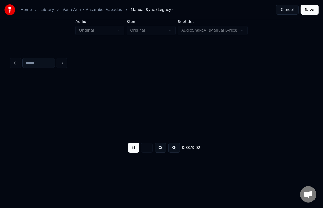
click at [130, 151] on button at bounding box center [133, 148] width 11 height 10
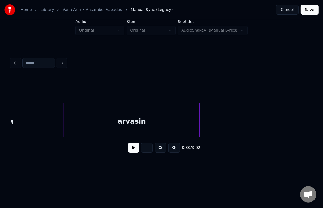
scroll to position [0, 9912]
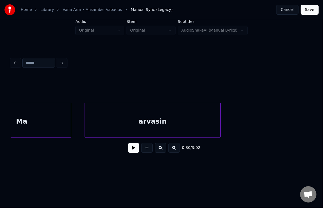
click at [169, 116] on div "arvasin" at bounding box center [152, 121] width 135 height 37
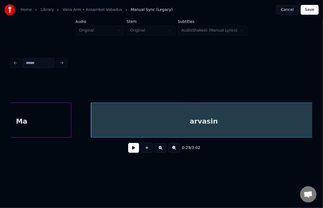
click at [316, 119] on div "Home Library [GEOGRAPHIC_DATA] • Ansambel Vabadus Manual Sync (Legacy) Cancel S…" at bounding box center [161, 84] width 323 height 169
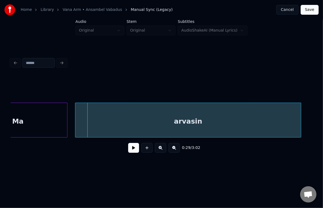
click at [254, 126] on div "arvasin" at bounding box center [187, 121] width 225 height 37
click at [57, 125] on div at bounding box center [58, 120] width 2 height 34
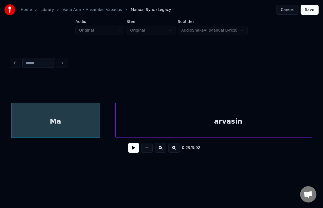
scroll to position [0, 9904]
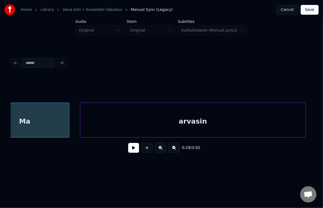
click at [139, 119] on div "arvasin" at bounding box center [192, 121] width 225 height 37
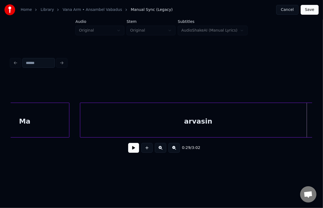
click at [315, 124] on div "Home Library [GEOGRAPHIC_DATA] • Ansambel Vabadus Manual Sync (Legacy) Cancel S…" at bounding box center [161, 84] width 323 height 169
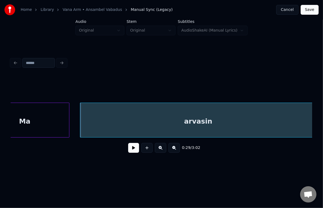
click at [41, 127] on div "Ma" at bounding box center [24, 121] width 89 height 37
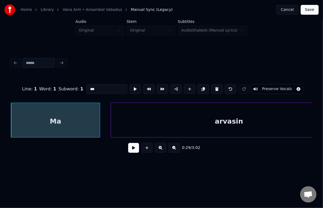
click at [128, 152] on button at bounding box center [133, 148] width 11 height 10
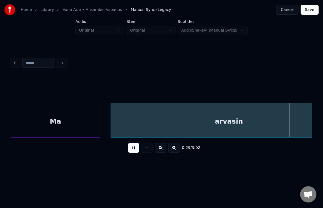
scroll to position [0, 10180]
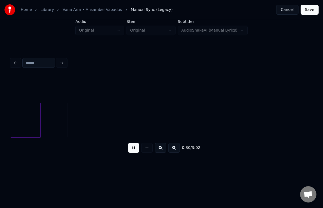
click at [128, 152] on button at bounding box center [133, 148] width 11 height 10
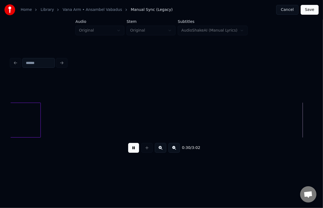
scroll to position [0, 10482]
click at [132, 151] on button at bounding box center [133, 148] width 11 height 10
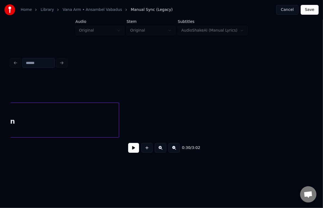
click at [148, 149] on button at bounding box center [146, 148] width 11 height 10
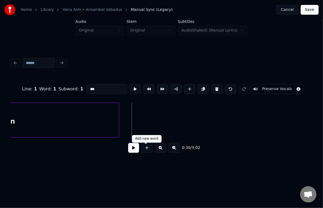
type input "**"
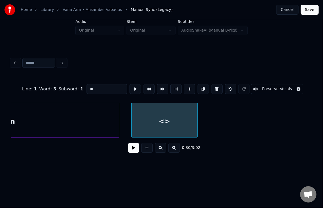
click at [196, 119] on div at bounding box center [197, 120] width 2 height 34
click at [166, 119] on div "<>" at bounding box center [165, 121] width 66 height 37
drag, startPoint x: 104, startPoint y: 85, endPoint x: 62, endPoint y: 88, distance: 42.0
click at [62, 88] on div "Line : 1 Word : 3 Subword : 1 ** Preserve Vocals" at bounding box center [161, 88] width 301 height 27
click at [28, 117] on div "arvasin" at bounding box center [1, 121] width 236 height 37
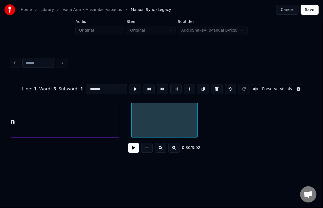
scroll to position [0, 9973]
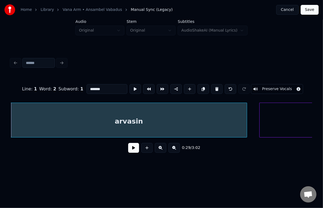
click at [101, 84] on input "*******" at bounding box center [106, 89] width 41 height 10
type input "********"
click at [273, 115] on div at bounding box center [292, 121] width 66 height 37
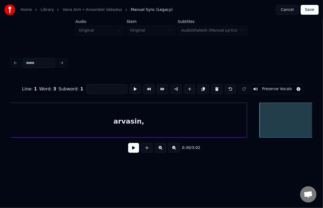
click at [91, 88] on input at bounding box center [106, 89] width 41 height 10
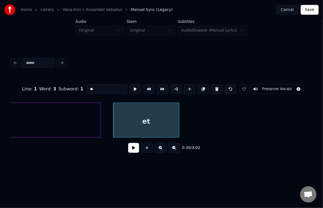
scroll to position [0, 10126]
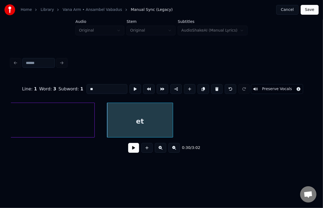
type input "**"
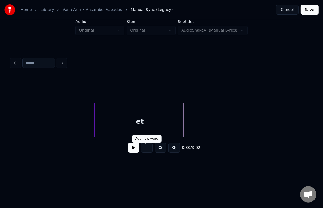
click at [150, 153] on button at bounding box center [146, 148] width 11 height 10
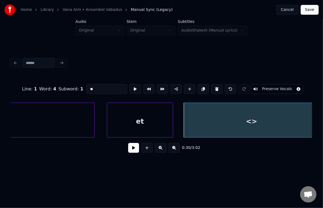
click at [306, 121] on div "<>" at bounding box center [251, 121] width 135 height 37
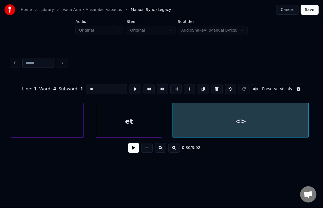
scroll to position [0, 10158]
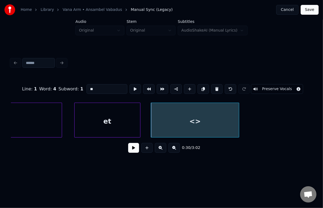
click at [237, 123] on div at bounding box center [238, 120] width 2 height 34
click at [199, 121] on div "<>" at bounding box center [192, 121] width 82 height 37
click at [183, 123] on div "<>" at bounding box center [192, 121] width 82 height 37
click at [94, 90] on input "**" at bounding box center [106, 89] width 41 height 10
type input "*"
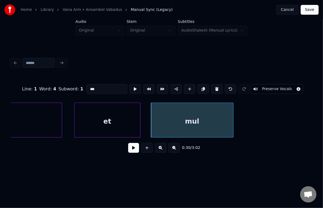
type input "***"
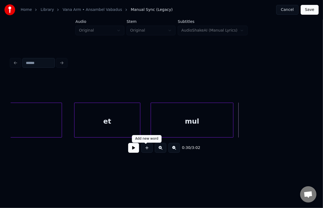
click at [146, 149] on button at bounding box center [146, 148] width 11 height 10
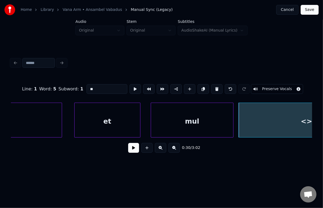
click at [195, 124] on div "mul" at bounding box center [192, 121] width 82 height 37
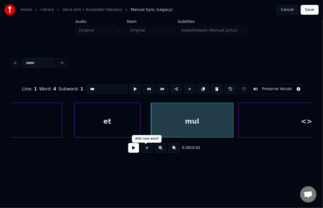
click at [281, 118] on div "<>" at bounding box center [306, 121] width 135 height 37
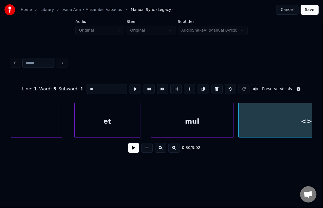
click at [200, 120] on div "mul" at bounding box center [192, 121] width 82 height 37
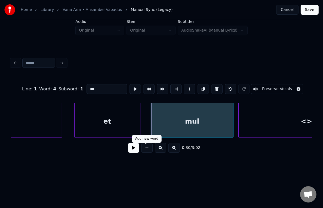
click at [273, 114] on div "<>" at bounding box center [306, 121] width 135 height 37
type input "**"
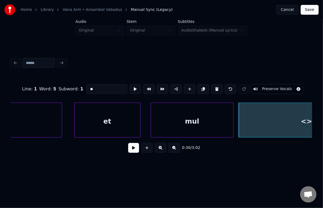
drag, startPoint x: 100, startPoint y: 84, endPoint x: 40, endPoint y: 82, distance: 59.9
click at [36, 85] on div "Line : 1 Word : 5 Subword : 1 ** Preserve Vocals" at bounding box center [161, 88] width 301 height 27
click at [275, 124] on div "on" at bounding box center [306, 121] width 135 height 37
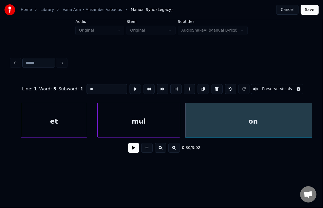
scroll to position [0, 10245]
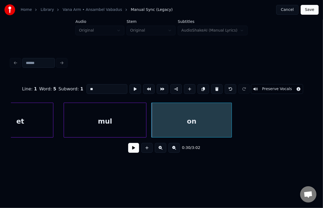
click at [231, 119] on div at bounding box center [231, 120] width 2 height 34
click at [197, 118] on div "on" at bounding box center [192, 121] width 80 height 37
click at [146, 150] on button at bounding box center [146, 148] width 11 height 10
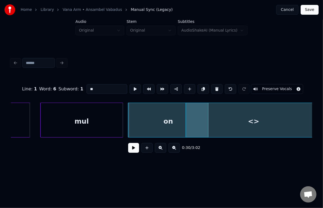
scroll to position [0, 10278]
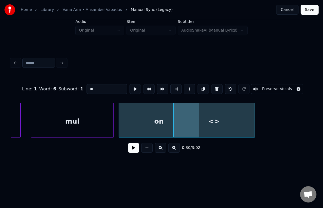
click at [253, 121] on div at bounding box center [254, 120] width 2 height 34
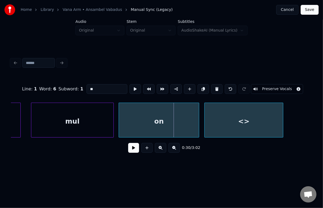
click at [260, 121] on div "<>" at bounding box center [244, 121] width 78 height 37
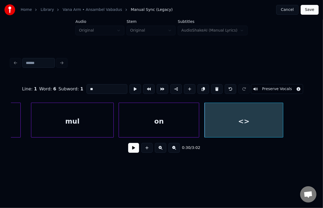
click at [224, 119] on div "<>" at bounding box center [244, 121] width 78 height 37
click at [101, 85] on input "**" at bounding box center [106, 89] width 41 height 10
type input "*"
type input "****"
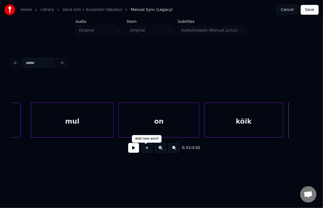
click at [148, 150] on button at bounding box center [146, 148] width 11 height 10
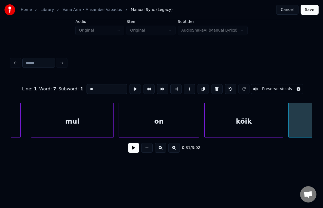
drag, startPoint x: 94, startPoint y: 89, endPoint x: 36, endPoint y: 88, distance: 57.9
click at [36, 90] on div "Line : 1 Word : 7 Subword : 1 ** Preserve Vocals" at bounding box center [161, 88] width 301 height 27
type input "*******"
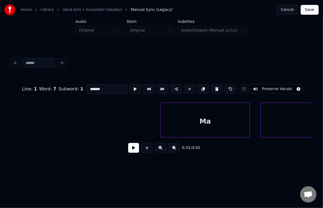
scroll to position [0, 9723]
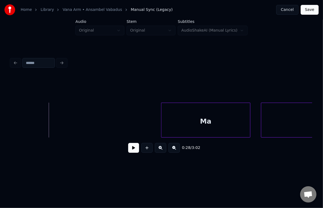
click at [130, 152] on button at bounding box center [133, 148] width 11 height 10
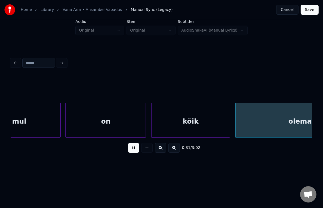
scroll to position [0, 10637]
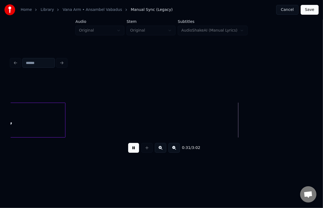
click at [134, 151] on button at bounding box center [133, 148] width 11 height 10
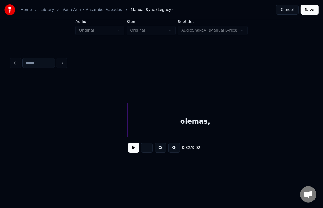
click at [160, 125] on div "olemas," at bounding box center [194, 121] width 135 height 37
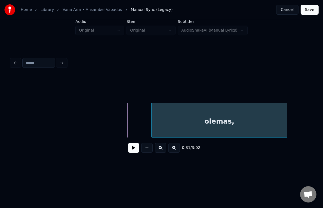
click at [176, 124] on div "olemas," at bounding box center [219, 121] width 135 height 37
click at [200, 123] on div "olemas," at bounding box center [219, 121] width 135 height 37
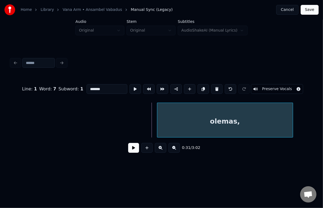
click at [209, 122] on div "olemas," at bounding box center [224, 121] width 135 height 37
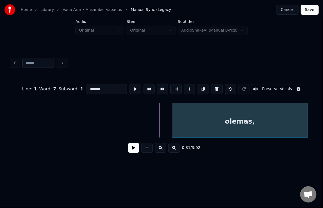
click at [221, 120] on div "olemas," at bounding box center [239, 121] width 135 height 37
click at [235, 120] on div "olemas," at bounding box center [243, 121] width 135 height 37
click at [246, 121] on div "olemas," at bounding box center [243, 121] width 135 height 37
click at [258, 120] on div "olemas," at bounding box center [244, 121] width 135 height 37
click at [268, 120] on div "olemas," at bounding box center [233, 121] width 135 height 37
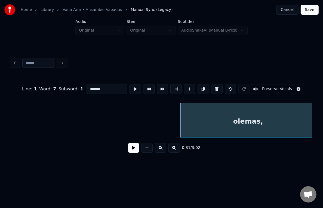
scroll to position [0, 10669]
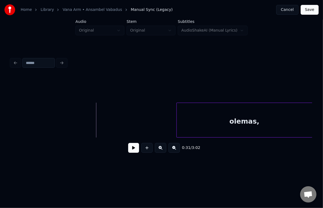
click at [128, 149] on button at bounding box center [133, 148] width 11 height 10
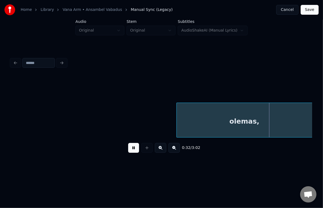
click at [128, 148] on button at bounding box center [133, 148] width 11 height 10
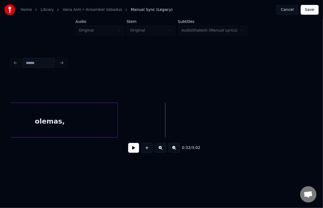
scroll to position [0, 10836]
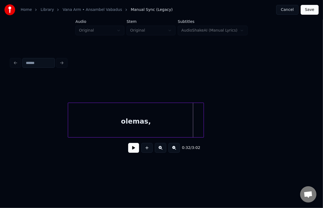
click at [99, 119] on div "olemas," at bounding box center [135, 121] width 135 height 37
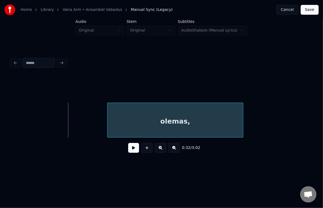
click at [144, 117] on div "olemas," at bounding box center [174, 121] width 135 height 37
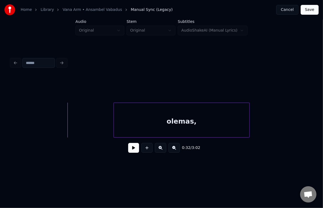
click at [128, 149] on button at bounding box center [133, 148] width 11 height 10
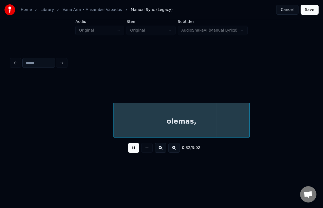
click at [128, 149] on button at bounding box center [133, 148] width 11 height 10
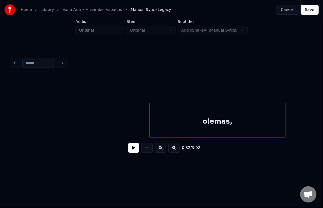
click at [174, 123] on div "olemas," at bounding box center [217, 121] width 135 height 37
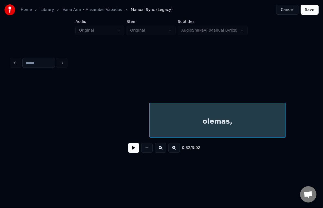
click at [131, 148] on button at bounding box center [133, 148] width 11 height 10
click at [133, 148] on button at bounding box center [133, 148] width 11 height 10
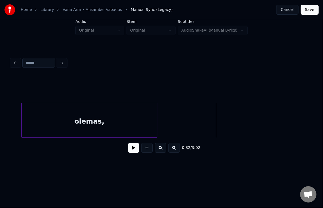
scroll to position [0, 10957]
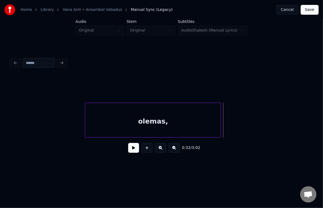
click at [124, 118] on div "olemas," at bounding box center [152, 121] width 135 height 37
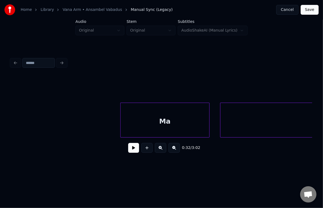
scroll to position [0, 9760]
click at [136, 119] on div "Ma" at bounding box center [168, 121] width 89 height 37
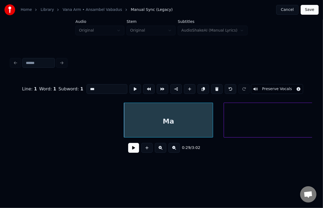
click at [128, 151] on button at bounding box center [133, 148] width 11 height 10
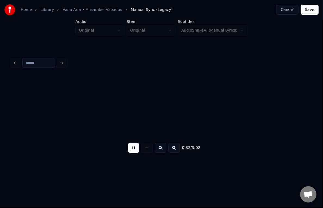
scroll to position [0, 10985]
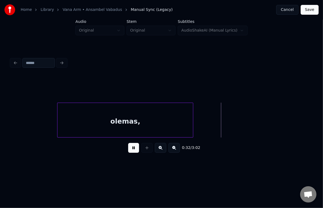
click at [128, 151] on button at bounding box center [133, 148] width 11 height 10
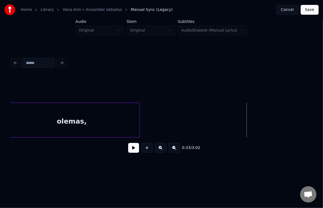
scroll to position [0, 10967]
click at [63, 107] on div "olemas," at bounding box center [78, 121] width 135 height 37
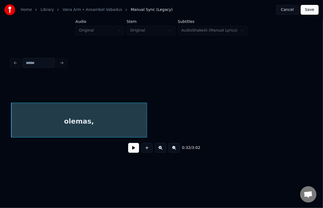
click at [129, 148] on button at bounding box center [133, 148] width 11 height 10
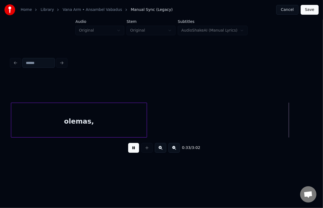
scroll to position [0, 11273]
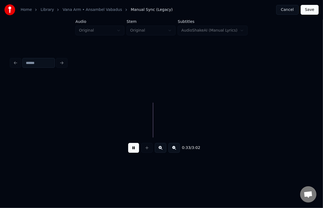
click at [129, 148] on button at bounding box center [133, 148] width 11 height 10
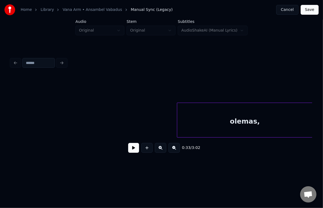
scroll to position [0, 10973]
click at [202, 108] on div "olemas," at bounding box center [244, 121] width 135 height 37
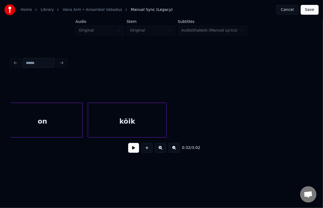
scroll to position [0, 10385]
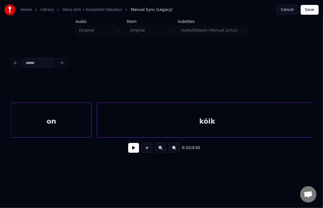
click at [317, 118] on div "Home Library [GEOGRAPHIC_DATA] • Ansambel Vabadus Manual Sync (Legacy) Cancel S…" at bounding box center [161, 84] width 323 height 169
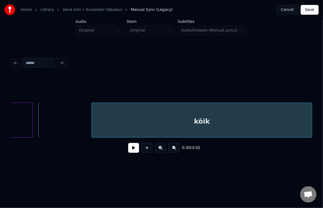
click at [295, 112] on div "kõik" at bounding box center [202, 121] width 220 height 37
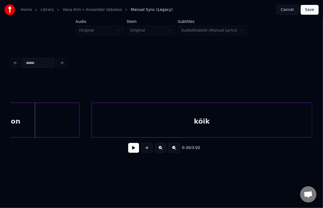
click at [79, 112] on div at bounding box center [79, 120] width 2 height 34
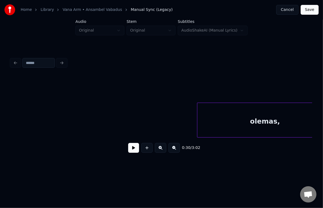
scroll to position [0, 10963]
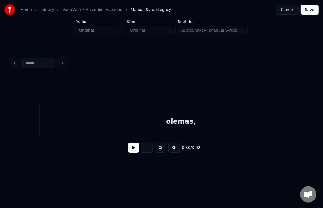
click at [39, 113] on div at bounding box center [40, 120] width 2 height 34
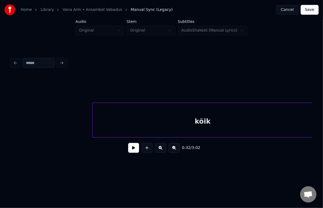
scroll to position [0, 10559]
click at [154, 121] on div "kõik" at bounding box center [202, 121] width 220 height 37
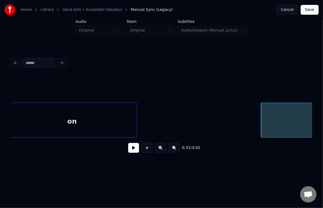
scroll to position [0, 10385]
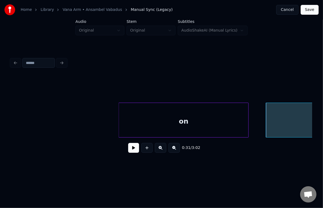
click at [165, 130] on div "on" at bounding box center [183, 121] width 129 height 37
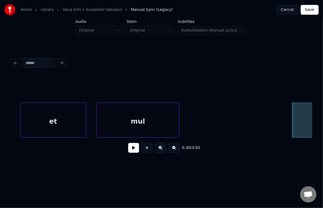
scroll to position [0, 10211]
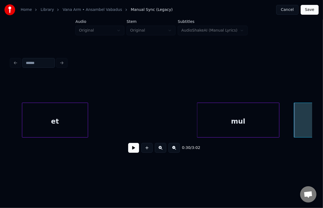
click at [257, 125] on div "mul" at bounding box center [238, 121] width 82 height 37
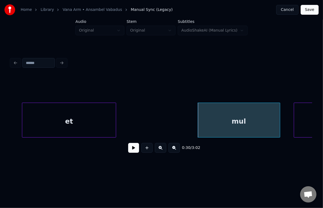
click at [116, 123] on div at bounding box center [115, 120] width 2 height 34
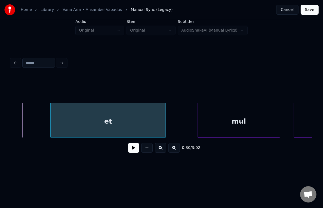
click at [106, 120] on div "et" at bounding box center [108, 121] width 115 height 37
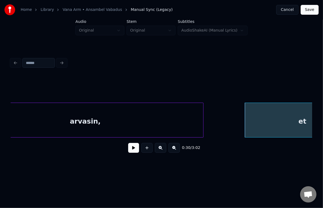
scroll to position [0, 10015]
click at [233, 126] on div at bounding box center [234, 120] width 2 height 34
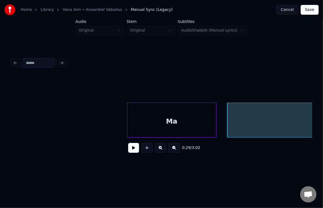
scroll to position [0, 9756]
click at [156, 123] on div "Ma" at bounding box center [173, 121] width 89 height 37
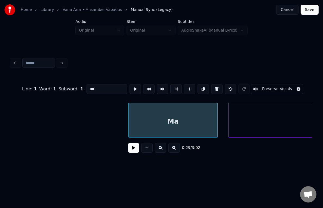
click at [128, 148] on button at bounding box center [133, 148] width 11 height 10
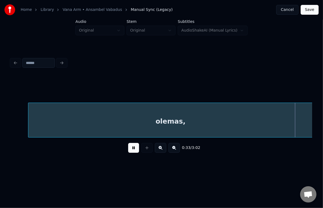
scroll to position [0, 11278]
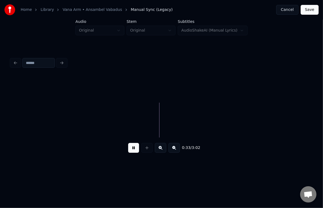
click at [128, 152] on button at bounding box center [133, 148] width 11 height 10
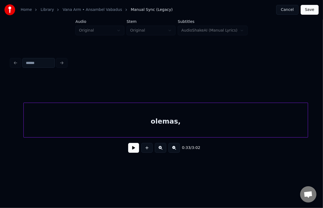
click at [169, 126] on div "olemas," at bounding box center [166, 121] width 284 height 37
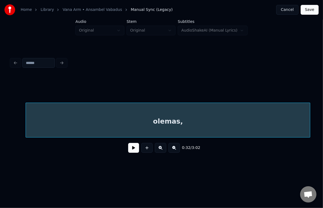
click at [212, 118] on div "olemas," at bounding box center [168, 121] width 284 height 37
click at [165, 124] on div "olemas," at bounding box center [170, 121] width 284 height 37
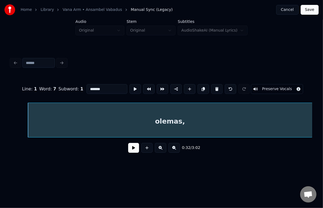
click at [122, 150] on div "0:32 / 3:02" at bounding box center [161, 148] width 292 height 12
click at [130, 151] on button at bounding box center [133, 148] width 11 height 10
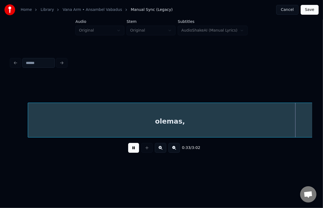
scroll to position [0, 11474]
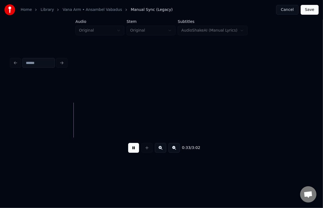
click at [130, 151] on button at bounding box center [133, 148] width 11 height 10
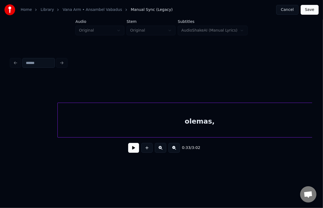
scroll to position [0, 11137]
click at [158, 118] on div "kõik" at bounding box center [198, 121] width 220 height 37
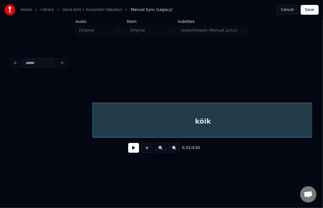
click at [190, 112] on div "kõik" at bounding box center [203, 121] width 220 height 37
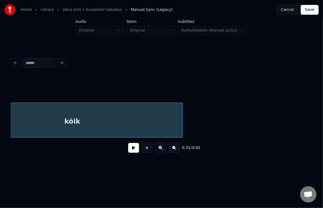
scroll to position [0, 10863]
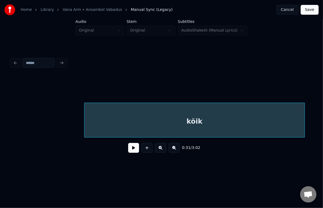
click at [166, 112] on div "kõik" at bounding box center [194, 121] width 220 height 37
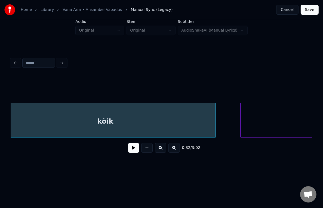
scroll to position [0, 10961]
drag, startPoint x: 14, startPoint y: 140, endPoint x: 16, endPoint y: 137, distance: 3.8
click at [15, 139] on div "0:32 / 3:02" at bounding box center [161, 116] width 301 height 83
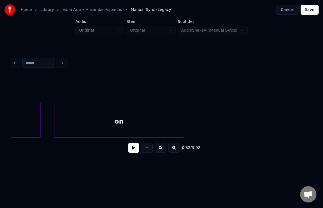
scroll to position [0, 10434]
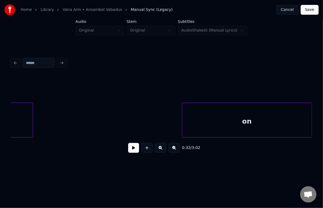
click at [289, 123] on div "on" at bounding box center [246, 121] width 129 height 37
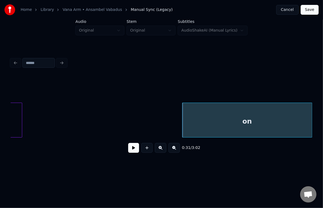
scroll to position [0, 10399]
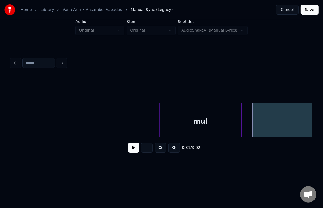
click at [164, 122] on div "mul" at bounding box center [201, 121] width 82 height 37
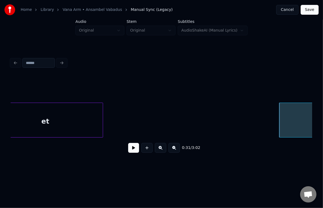
scroll to position [0, 10251]
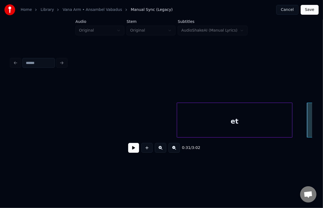
click at [205, 127] on div "et" at bounding box center [234, 121] width 115 height 37
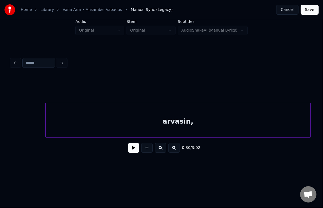
scroll to position [0, 10056]
click at [157, 124] on div "arvasin," at bounding box center [169, 121] width 264 height 37
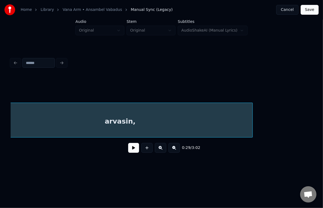
scroll to position [0, 10093]
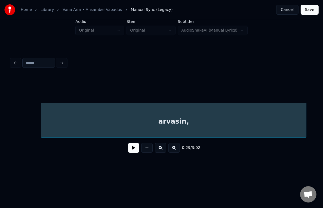
click at [194, 125] on div "arvasin," at bounding box center [173, 121] width 264 height 37
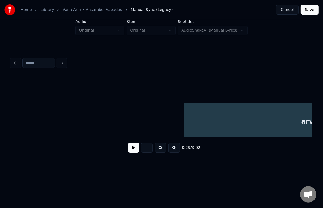
scroll to position [0, 9875]
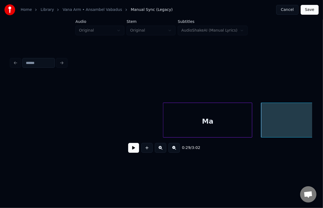
click at [169, 118] on div "Ma" at bounding box center [207, 121] width 89 height 37
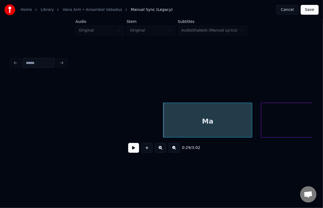
click at [128, 149] on button at bounding box center [133, 148] width 11 height 10
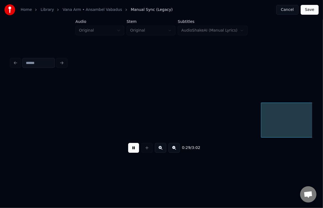
scroll to position [0, 10177]
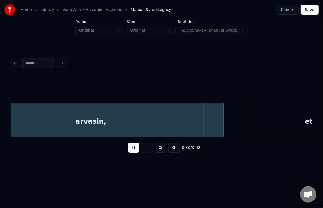
click at [128, 149] on button at bounding box center [133, 148] width 11 height 10
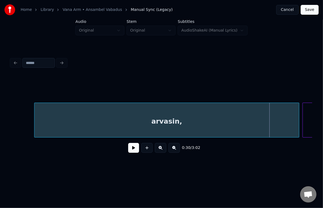
click at [84, 116] on div "arvasin," at bounding box center [167, 121] width 264 height 37
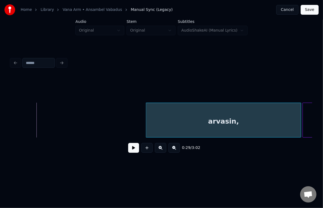
click at [148, 118] on div at bounding box center [147, 120] width 2 height 34
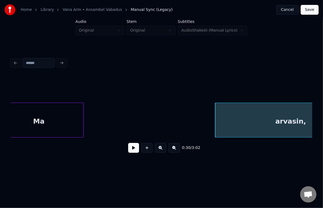
scroll to position [0, 10029]
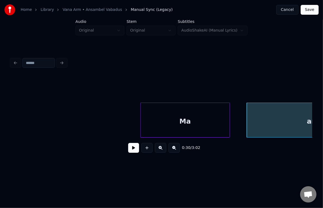
click at [154, 122] on div "Ma" at bounding box center [185, 121] width 89 height 37
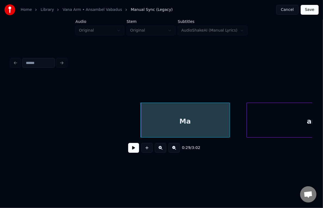
click at [158, 120] on div "Ma" at bounding box center [185, 121] width 89 height 37
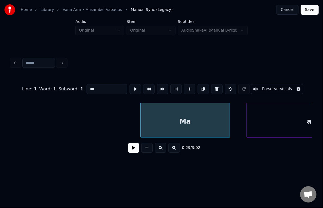
click at [128, 153] on button at bounding box center [133, 148] width 11 height 10
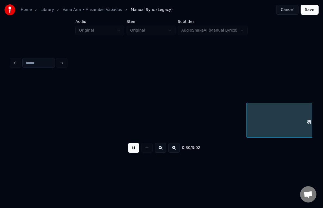
scroll to position [0, 10330]
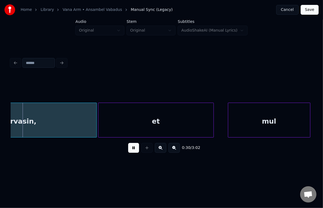
click at [130, 150] on button at bounding box center [133, 148] width 11 height 10
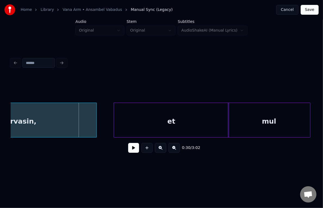
click at [147, 115] on div "et" at bounding box center [171, 121] width 115 height 37
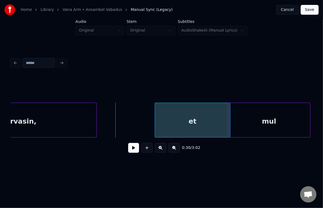
click at [156, 123] on div at bounding box center [156, 120] width 2 height 34
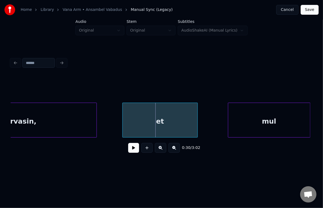
click at [156, 121] on div "et" at bounding box center [160, 121] width 75 height 37
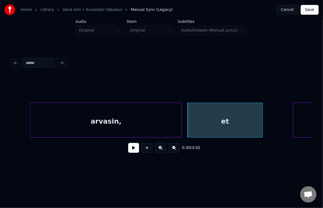
click at [70, 116] on div "arvasin," at bounding box center [105, 121] width 151 height 37
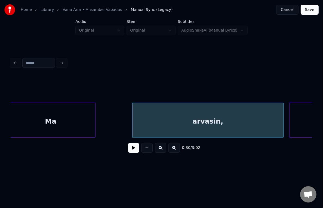
scroll to position [0, 10156]
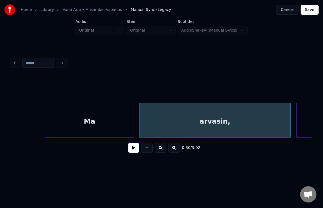
click at [63, 122] on div "Ma" at bounding box center [89, 121] width 89 height 37
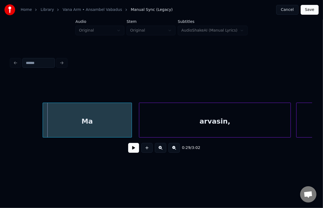
click at [70, 123] on div "Ma" at bounding box center [87, 121] width 89 height 37
click at [54, 124] on div "Ma" at bounding box center [82, 121] width 89 height 37
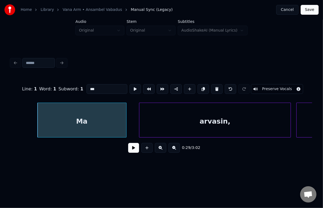
click at [128, 150] on button at bounding box center [133, 148] width 11 height 10
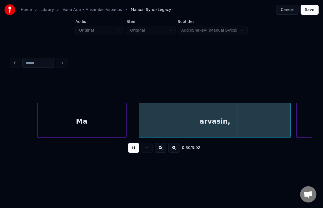
click at [128, 148] on button at bounding box center [133, 148] width 11 height 10
click at [128, 147] on button at bounding box center [133, 148] width 11 height 10
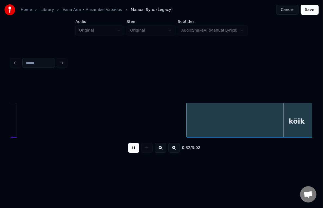
click at [128, 145] on div "0:32 / 3:02" at bounding box center [161, 148] width 292 height 12
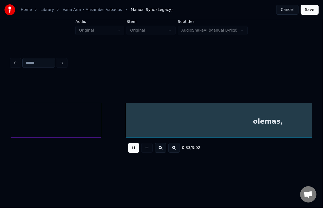
click at [128, 148] on button at bounding box center [133, 148] width 11 height 10
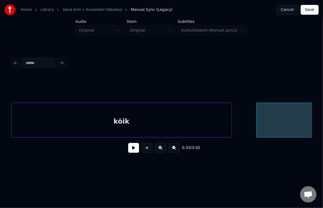
scroll to position [0, 10909]
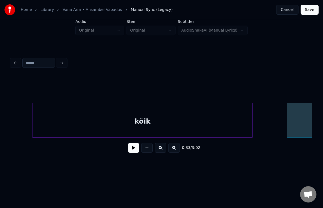
click at [104, 122] on div "kõik" at bounding box center [142, 121] width 220 height 37
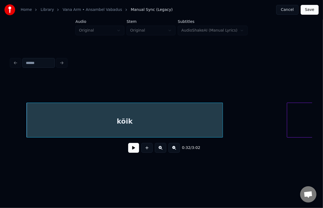
click at [221, 120] on div at bounding box center [222, 120] width 2 height 34
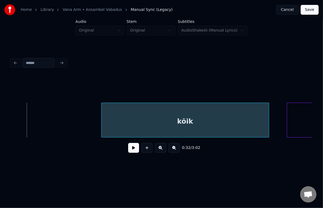
click at [242, 121] on div "kõik" at bounding box center [184, 121] width 167 height 37
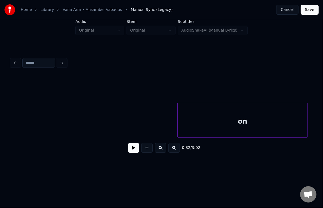
scroll to position [0, 10647]
click at [271, 121] on div "on" at bounding box center [236, 121] width 129 height 37
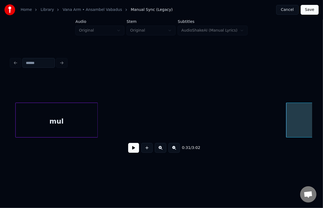
scroll to position [0, 10527]
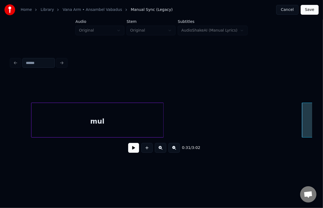
click at [163, 121] on div at bounding box center [163, 120] width 2 height 34
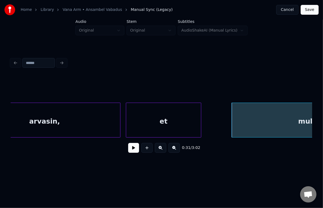
scroll to position [0, 10320]
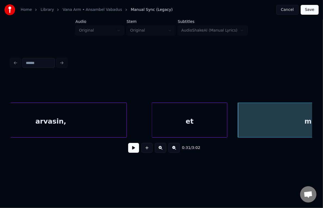
click at [177, 123] on div "et" at bounding box center [189, 121] width 75 height 37
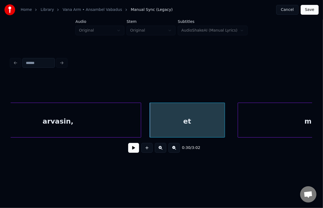
click at [140, 121] on div at bounding box center [140, 120] width 2 height 34
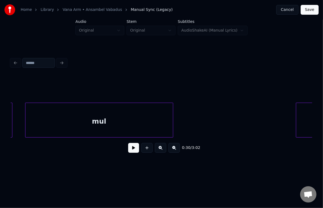
scroll to position [0, 10535]
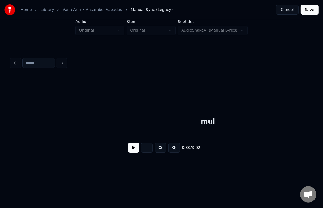
click at [248, 124] on div "mul" at bounding box center [207, 121] width 147 height 37
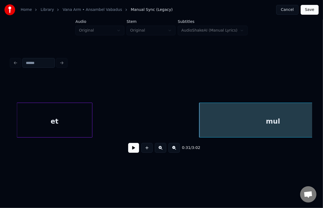
scroll to position [0, 10460]
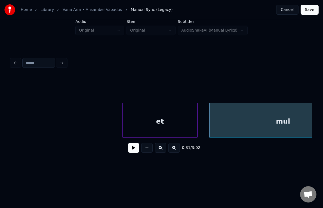
click at [147, 127] on div "et" at bounding box center [160, 121] width 75 height 37
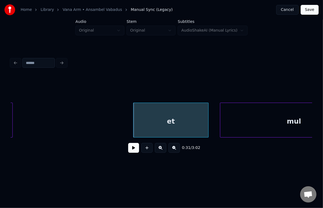
scroll to position [0, 10427]
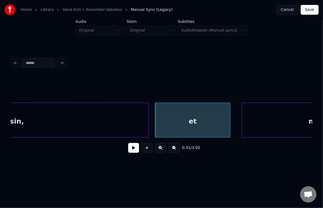
click at [149, 124] on div at bounding box center [148, 120] width 2 height 34
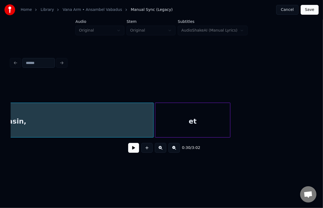
scroll to position [0, 10285]
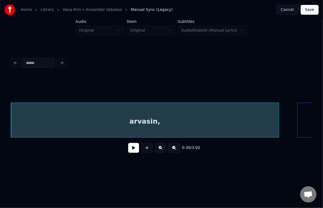
click at [277, 124] on div at bounding box center [278, 120] width 2 height 34
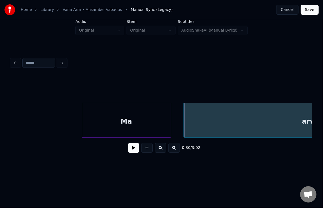
scroll to position [0, 10111]
click at [126, 118] on div "Ma" at bounding box center [127, 121] width 89 height 37
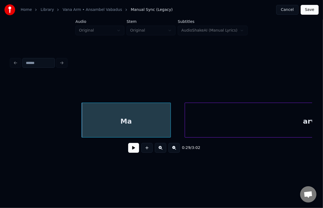
click at [128, 151] on button at bounding box center [133, 148] width 11 height 10
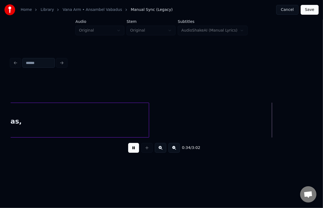
scroll to position [0, 11636]
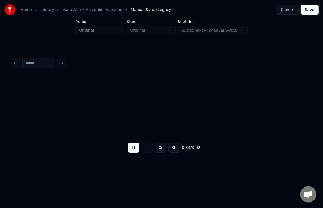
click at [129, 150] on button at bounding box center [133, 148] width 11 height 10
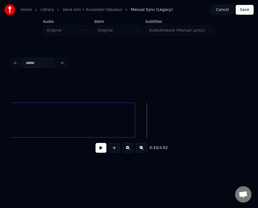
scroll to position [0, 11377]
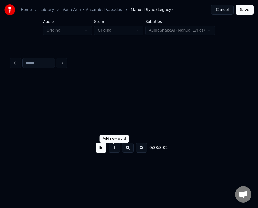
click at [112, 149] on button at bounding box center [114, 148] width 11 height 10
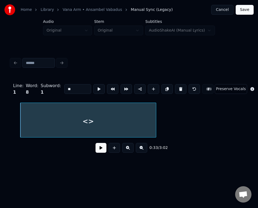
scroll to position [0, 11475]
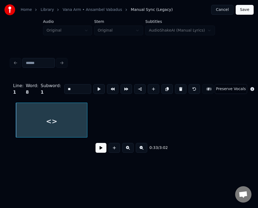
click at [85, 118] on div at bounding box center [86, 120] width 2 height 34
click at [54, 119] on div "<>" at bounding box center [48, 121] width 64 height 37
drag, startPoint x: 70, startPoint y: 86, endPoint x: 29, endPoint y: 83, distance: 41.0
click at [29, 83] on div "Line : 1 Word : 8 Subword : 1 ** Preserve Vocals" at bounding box center [129, 88] width 236 height 27
type input "*"
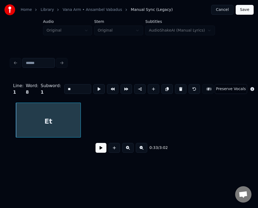
type input "**"
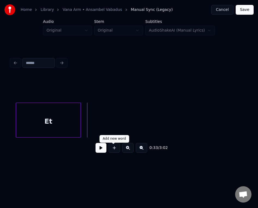
click at [112, 148] on button at bounding box center [114, 148] width 11 height 10
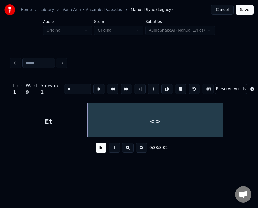
click at [73, 86] on input "**" at bounding box center [77, 89] width 27 height 10
type input "*"
type input "******"
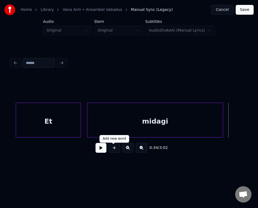
click at [114, 152] on button at bounding box center [114, 148] width 11 height 10
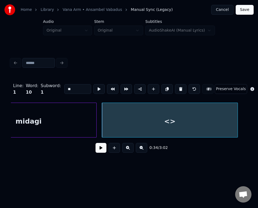
scroll to position [0, 11606]
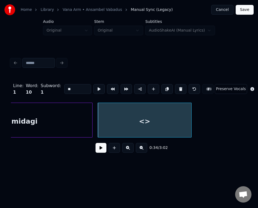
click at [191, 120] on div at bounding box center [191, 120] width 2 height 34
click at [145, 118] on div "<>" at bounding box center [144, 121] width 93 height 37
drag, startPoint x: 67, startPoint y: 83, endPoint x: 35, endPoint y: 82, distance: 32.7
click at [35, 83] on div "Line : 1 Word : 10 Subword : 1 ** Preserve Vocals" at bounding box center [129, 88] width 236 height 27
type input "**"
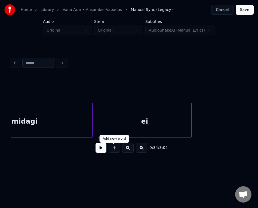
click at [113, 150] on button at bounding box center [114, 148] width 11 height 10
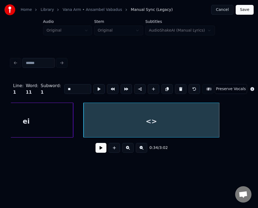
scroll to position [0, 11726]
drag, startPoint x: 71, startPoint y: 85, endPoint x: 57, endPoint y: 82, distance: 14.6
click at [57, 84] on div "Line : 1 Word : 11 Subword : 1 ** Preserve Vocals" at bounding box center [129, 88] width 236 height 27
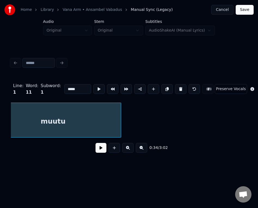
scroll to position [0, 11824]
click at [115, 150] on button at bounding box center [114, 148] width 11 height 10
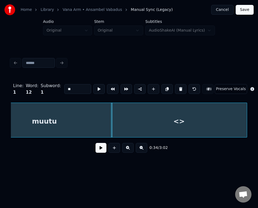
scroll to position [0, 11837]
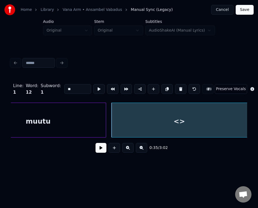
click at [244, 125] on div "<>" at bounding box center [179, 121] width 135 height 37
click at [196, 122] on div "<>" at bounding box center [179, 121] width 135 height 37
click at [76, 86] on input "**" at bounding box center [77, 89] width 27 height 10
type input "*"
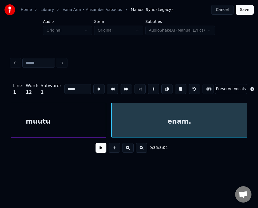
type input "*****"
click at [143, 116] on div "enam." at bounding box center [179, 121] width 135 height 37
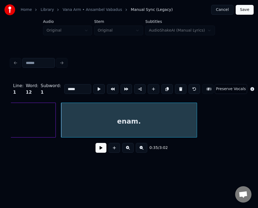
scroll to position [0, 11892]
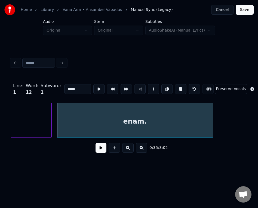
click at [212, 123] on div at bounding box center [212, 120] width 2 height 34
click at [97, 150] on button at bounding box center [100, 148] width 11 height 10
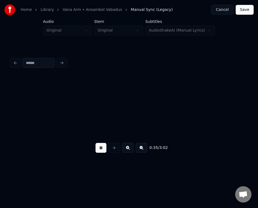
scroll to position [0, 12130]
click at [99, 148] on button at bounding box center [100, 148] width 11 height 10
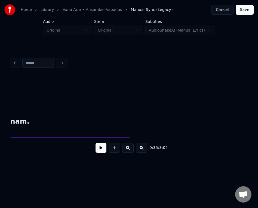
click at [130, 124] on div at bounding box center [129, 120] width 2 height 34
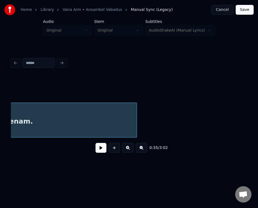
scroll to position [0, 11938]
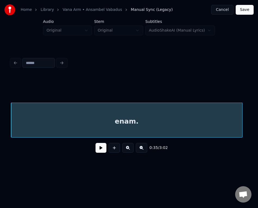
click at [101, 150] on button at bounding box center [100, 148] width 11 height 10
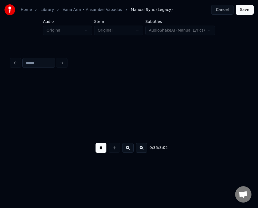
scroll to position [0, 12175]
click at [101, 150] on button at bounding box center [100, 148] width 11 height 10
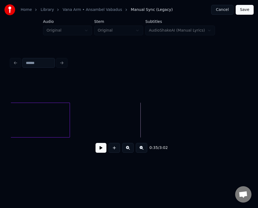
scroll to position [0, 12110]
click at [111, 150] on button at bounding box center [114, 148] width 11 height 10
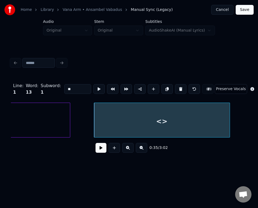
click at [123, 116] on div "<>" at bounding box center [161, 121] width 135 height 37
drag, startPoint x: 79, startPoint y: 86, endPoint x: 29, endPoint y: 81, distance: 49.8
click at [28, 82] on div "Line : 1 Word : 13 Subword : 1 ** Preserve Vocals" at bounding box center [129, 88] width 236 height 27
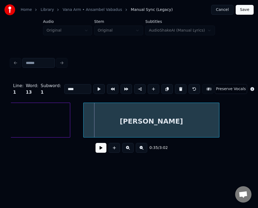
click at [153, 116] on div "[PERSON_NAME]" at bounding box center [151, 121] width 135 height 37
type input "****"
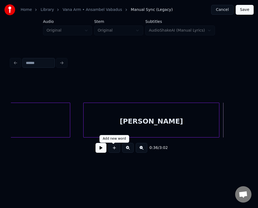
drag, startPoint x: 116, startPoint y: 150, endPoint x: 123, endPoint y: 146, distance: 7.5
click at [116, 150] on button at bounding box center [114, 148] width 11 height 10
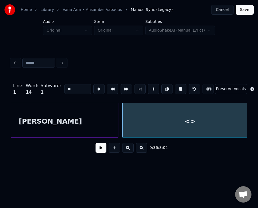
scroll to position [0, 12251]
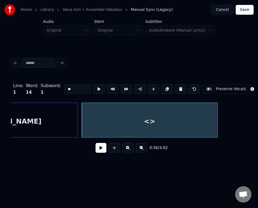
click at [147, 120] on div "<>" at bounding box center [149, 121] width 135 height 37
drag, startPoint x: 70, startPoint y: 87, endPoint x: 37, endPoint y: 85, distance: 33.3
click at [37, 85] on div "Line : 1 Word : 14 Subword : 1 ** Preserve Vocals" at bounding box center [129, 88] width 236 height 27
type input "*"
type input "***"
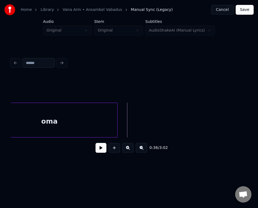
scroll to position [0, 12360]
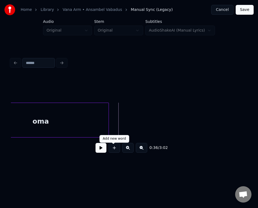
click at [112, 148] on button at bounding box center [114, 148] width 11 height 10
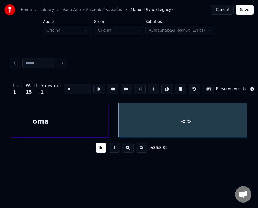
click at [174, 119] on div "<>" at bounding box center [186, 121] width 135 height 37
drag, startPoint x: 72, startPoint y: 86, endPoint x: 50, endPoint y: 85, distance: 21.8
click at [51, 86] on div "Line : 1 Word : 15 Subword : 1 ** Preserve Vocals" at bounding box center [129, 88] width 236 height 27
type input "********"
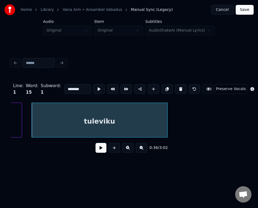
scroll to position [0, 12458]
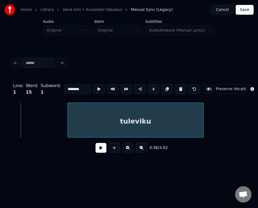
click at [137, 123] on div "tuleviku" at bounding box center [135, 121] width 135 height 37
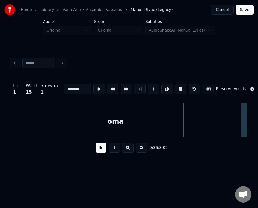
scroll to position [0, 12273]
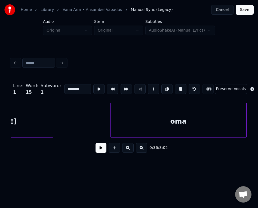
click at [158, 127] on div "oma" at bounding box center [178, 121] width 135 height 37
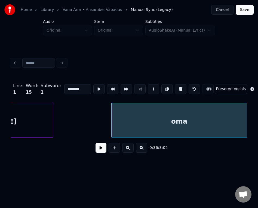
scroll to position [0, 12183]
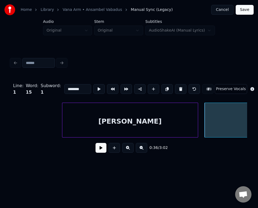
click at [75, 126] on div "[PERSON_NAME]" at bounding box center [129, 121] width 135 height 37
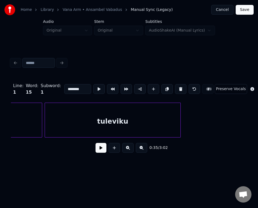
scroll to position [0, 12488]
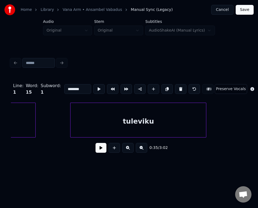
click at [146, 126] on div "tuleviku" at bounding box center [137, 121] width 135 height 37
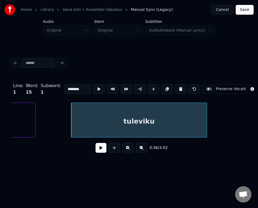
scroll to position [0, 12377]
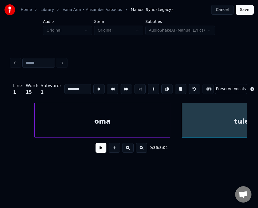
click at [43, 124] on div "oma" at bounding box center [102, 121] width 135 height 37
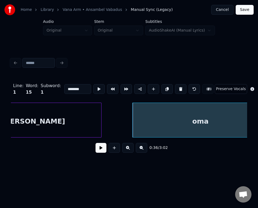
scroll to position [0, 12235]
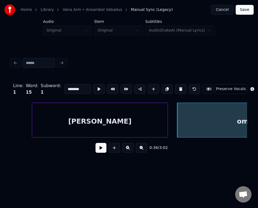
click at [54, 128] on div "[PERSON_NAME]" at bounding box center [99, 121] width 135 height 37
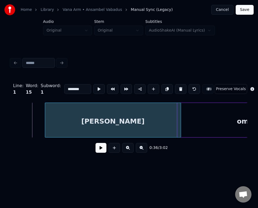
click at [141, 119] on div "[PERSON_NAME]" at bounding box center [112, 121] width 135 height 37
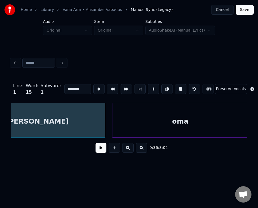
scroll to position [0, 12314]
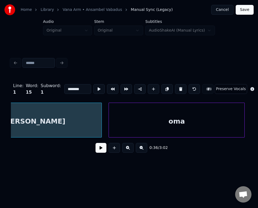
click at [230, 125] on div "oma" at bounding box center [176, 121] width 135 height 37
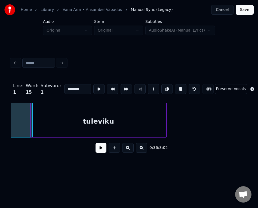
scroll to position [0, 12531]
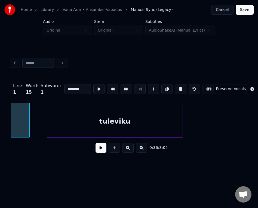
click at [119, 120] on div "tuleviku" at bounding box center [114, 121] width 135 height 37
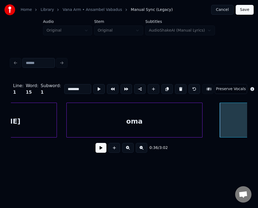
scroll to position [0, 12357]
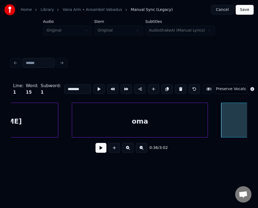
click at [124, 122] on div "oma" at bounding box center [139, 121] width 135 height 37
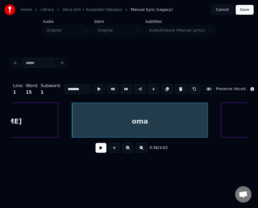
scroll to position [0, 12269]
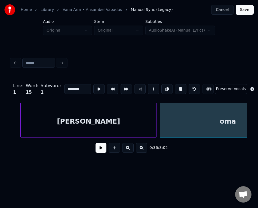
click at [46, 123] on div "[PERSON_NAME]" at bounding box center [88, 121] width 135 height 37
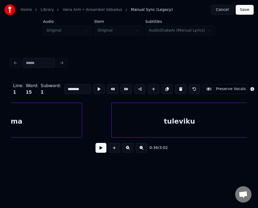
click at [209, 123] on div "tuleviku" at bounding box center [179, 121] width 135 height 37
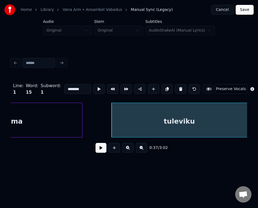
scroll to position [0, 12419]
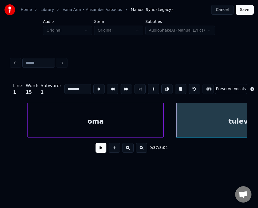
click at [75, 126] on div "oma" at bounding box center [95, 121] width 135 height 37
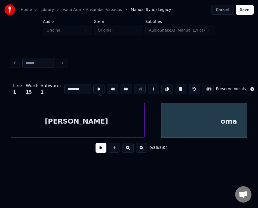
scroll to position [0, 12281]
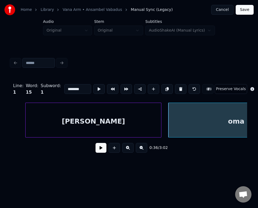
click at [48, 128] on div "[PERSON_NAME]" at bounding box center [93, 121] width 135 height 37
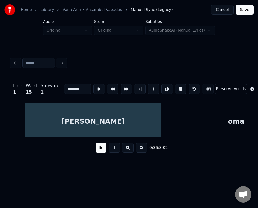
click at [8, 120] on div "Home Library [GEOGRAPHIC_DATA] • Ansambel Vabadus Manual Sync (Legacy) Cancel S…" at bounding box center [129, 84] width 258 height 169
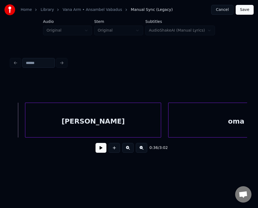
click at [96, 151] on button at bounding box center [100, 148] width 11 height 10
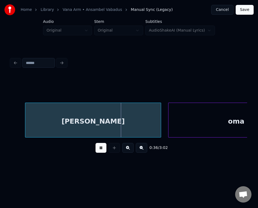
click at [96, 151] on button at bounding box center [100, 148] width 11 height 10
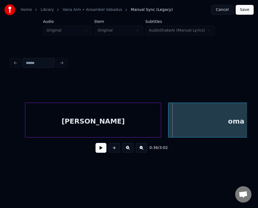
click at [101, 153] on button at bounding box center [100, 148] width 11 height 10
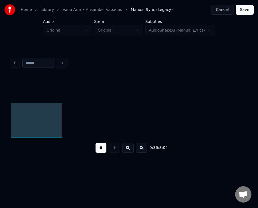
click at [98, 152] on button at bounding box center [100, 148] width 11 height 10
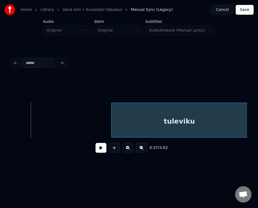
scroll to position [0, 12575]
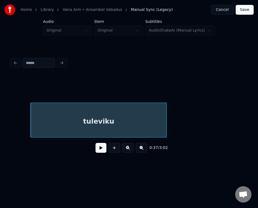
click at [136, 126] on div "tuleviku" at bounding box center [98, 121] width 135 height 37
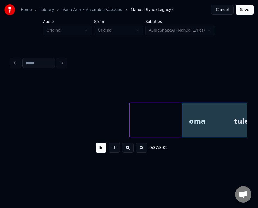
scroll to position [0, 12459]
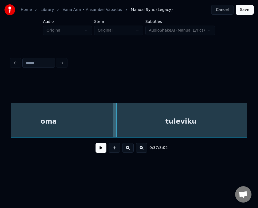
scroll to position [0, 12596]
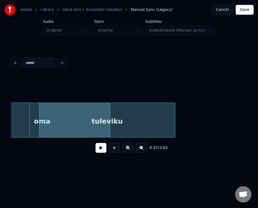
click at [89, 125] on div "tuleviku" at bounding box center [106, 121] width 135 height 37
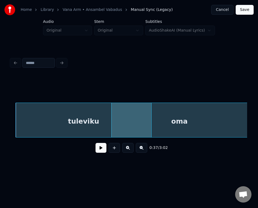
click at [187, 116] on div "oma" at bounding box center [179, 121] width 135 height 37
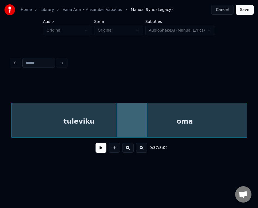
click at [63, 115] on div "tuleviku" at bounding box center [78, 121] width 135 height 37
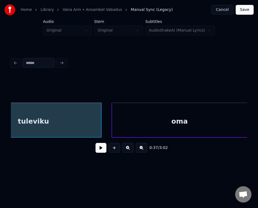
scroll to position [0, 12661]
click at [212, 116] on div "oma" at bounding box center [179, 121] width 135 height 37
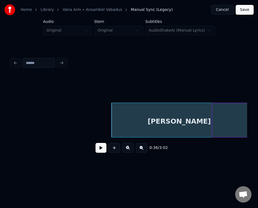
click at [258, 112] on html "Home Library [GEOGRAPHIC_DATA] • Ansambel Vabadus Manual Sync (Legacy) Cancel S…" at bounding box center [129, 88] width 258 height 177
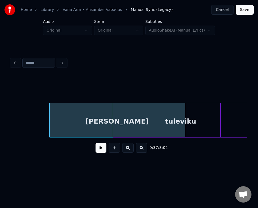
scroll to position [0, 12553]
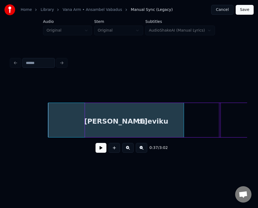
click at [190, 119] on div "tuleviku" at bounding box center [152, 121] width 135 height 37
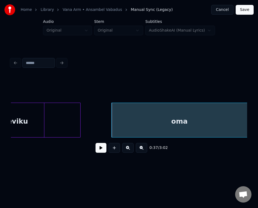
click at [258, 120] on html "Home Library [GEOGRAPHIC_DATA] • Ansambel Vabadus Manual Sync (Legacy) Cancel S…" at bounding box center [129, 88] width 258 height 177
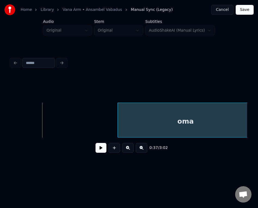
scroll to position [0, 12769]
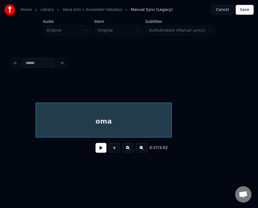
click at [144, 124] on div "oma" at bounding box center [103, 121] width 135 height 37
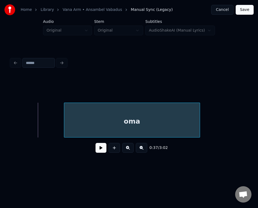
click at [123, 125] on div "oma" at bounding box center [131, 121] width 135 height 37
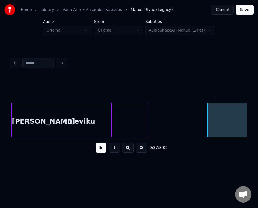
scroll to position [0, 12617]
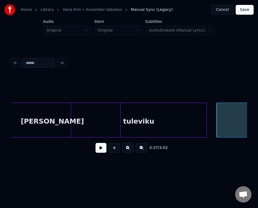
click at [177, 118] on div "tuleviku" at bounding box center [138, 121] width 135 height 37
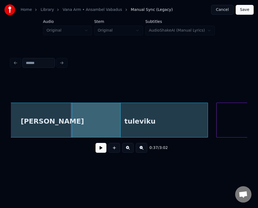
click at [171, 120] on div "tuleviku" at bounding box center [139, 121] width 135 height 37
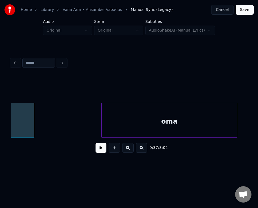
click at [233, 119] on div "oma" at bounding box center [168, 121] width 135 height 37
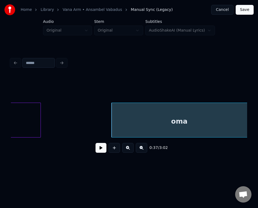
scroll to position [0, 12683]
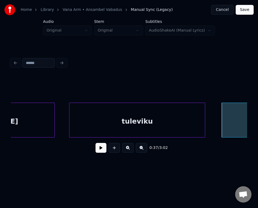
click at [82, 117] on div "tuleviku" at bounding box center [136, 121] width 135 height 37
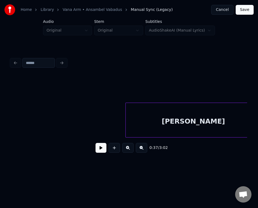
scroll to position [0, 12492]
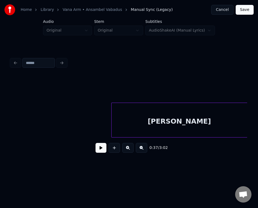
click at [175, 119] on div "[PERSON_NAME]" at bounding box center [179, 121] width 135 height 37
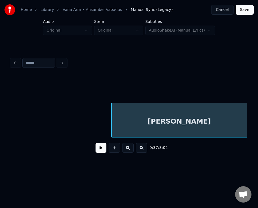
click at [97, 151] on button at bounding box center [100, 148] width 11 height 10
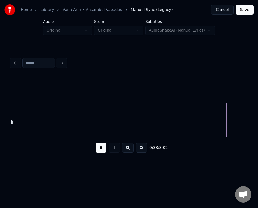
click at [97, 151] on button at bounding box center [100, 148] width 11 height 10
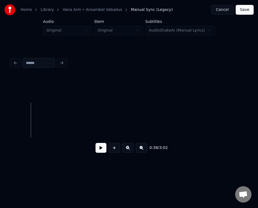
click at [96, 148] on button at bounding box center [100, 148] width 11 height 10
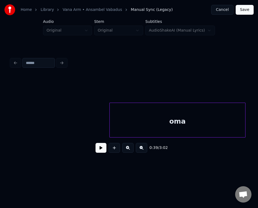
click at [211, 120] on div "oma" at bounding box center [177, 121] width 135 height 37
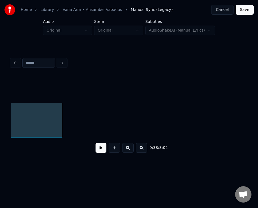
scroll to position [0, 13072]
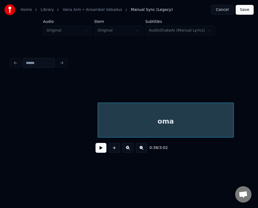
click at [126, 113] on div "oma" at bounding box center [165, 121] width 135 height 37
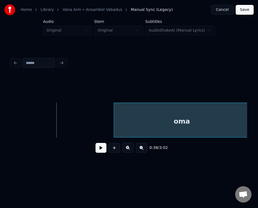
scroll to position [0, 13118]
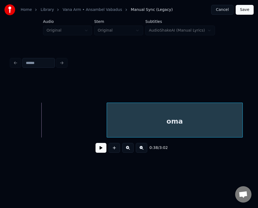
click at [234, 120] on div "oma" at bounding box center [174, 121] width 135 height 37
click at [7, 122] on div "Home Library [GEOGRAPHIC_DATA] • Ansambel Vabadus Manual Sync (Legacy) Cancel S…" at bounding box center [129, 84] width 258 height 169
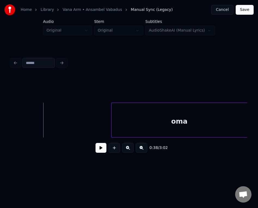
drag, startPoint x: 103, startPoint y: 150, endPoint x: 99, endPoint y: 151, distance: 3.7
click at [101, 150] on button at bounding box center [100, 148] width 11 height 10
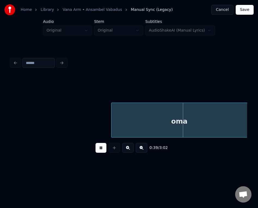
click at [97, 151] on button at bounding box center [100, 148] width 11 height 10
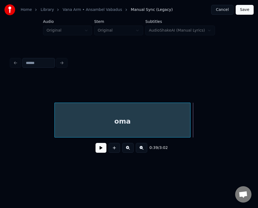
click at [101, 125] on div "oma" at bounding box center [122, 121] width 135 height 37
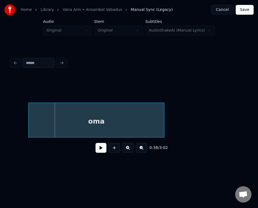
click at [74, 121] on div "oma" at bounding box center [96, 121] width 135 height 37
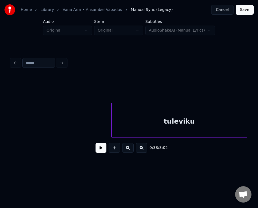
scroll to position [0, 12755]
click at [145, 114] on div "tuleviku" at bounding box center [179, 121] width 135 height 37
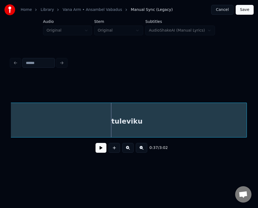
scroll to position [0, 12744]
click at [0, 112] on html "Home Library [GEOGRAPHIC_DATA] • Ansambel Vabadus Manual Sync (Legacy) Cancel S…" at bounding box center [129, 88] width 258 height 177
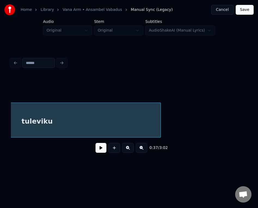
scroll to position [0, 12842]
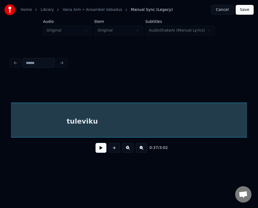
click at [251, 117] on div "Home Library [GEOGRAPHIC_DATA] • Ansambel Vabadus Manual Sync (Legacy) Cancel S…" at bounding box center [129, 84] width 258 height 169
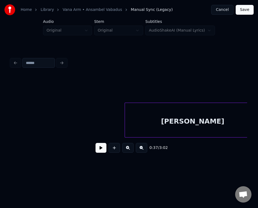
scroll to position [0, 12472]
click at [179, 121] on div "[PERSON_NAME]" at bounding box center [198, 121] width 135 height 37
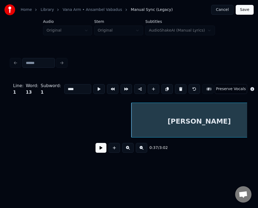
click at [95, 149] on button at bounding box center [100, 148] width 11 height 10
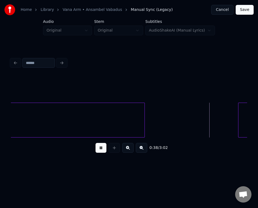
scroll to position [0, 13187]
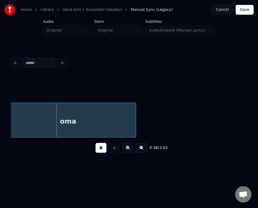
click at [95, 148] on button at bounding box center [100, 148] width 11 height 10
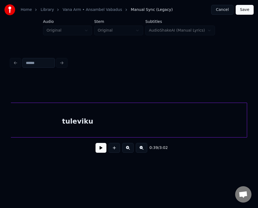
click at [61, 121] on div "tuleviku" at bounding box center [77, 121] width 338 height 37
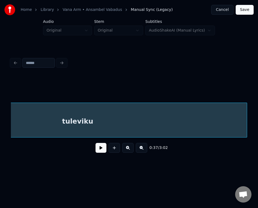
scroll to position [0, 12779]
click at [247, 137] on div "0:37 / 3:02" at bounding box center [129, 106] width 240 height 108
click at [112, 116] on div "tuleviku" at bounding box center [180, 121] width 338 height 37
click at [106, 121] on div "tuleviku" at bounding box center [180, 121] width 338 height 37
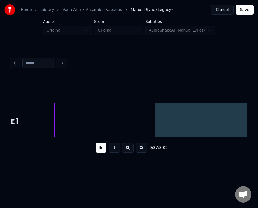
scroll to position [0, 12643]
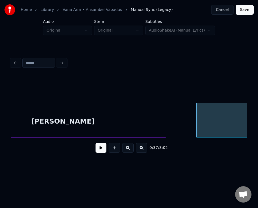
click at [164, 125] on div at bounding box center [165, 120] width 2 height 34
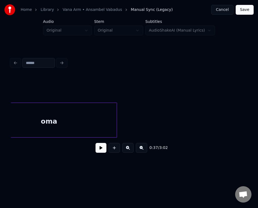
scroll to position [0, 13223]
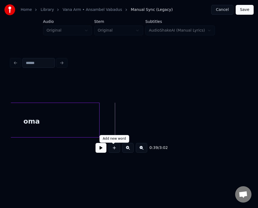
click at [111, 148] on button at bounding box center [114, 148] width 11 height 10
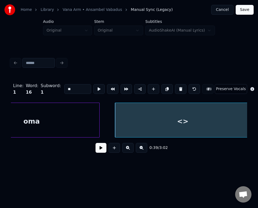
click at [154, 120] on div "<>" at bounding box center [182, 121] width 135 height 37
drag, startPoint x: 72, startPoint y: 89, endPoint x: 40, endPoint y: 81, distance: 32.6
click at [40, 81] on div "Line : 1 Word : 16 Subword : 1 ** Preserve Vocals" at bounding box center [129, 88] width 236 height 27
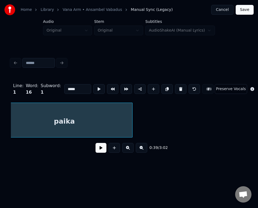
scroll to position [0, 13343]
type input "*****"
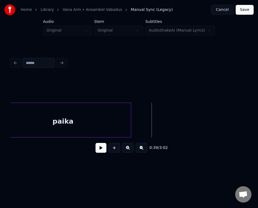
click at [113, 151] on button at bounding box center [114, 148] width 11 height 10
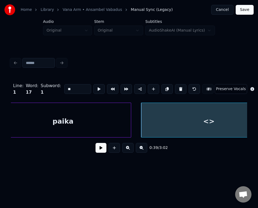
click at [200, 124] on div "<>" at bounding box center [208, 121] width 135 height 37
drag, startPoint x: 69, startPoint y: 90, endPoint x: 54, endPoint y: 87, distance: 15.0
click at [54, 87] on div "Line : 1 Word : 17 Subword : 1 ** Preserve Vocals" at bounding box center [129, 88] width 236 height 27
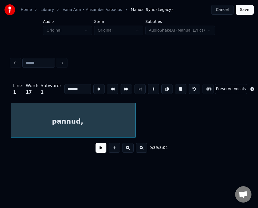
scroll to position [0, 13484]
type input "*******"
click at [52, 117] on div "pannud," at bounding box center [67, 121] width 135 height 37
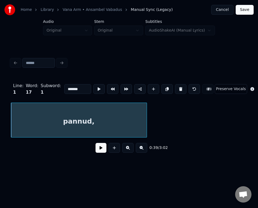
click at [99, 150] on button at bounding box center [100, 148] width 11 height 10
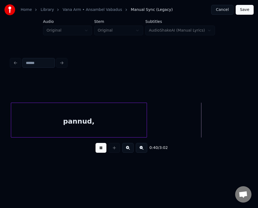
click at [99, 150] on button at bounding box center [100, 148] width 11 height 10
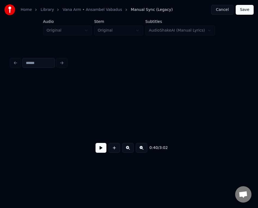
scroll to position [0, 13714]
click at [116, 150] on button at bounding box center [114, 148] width 11 height 10
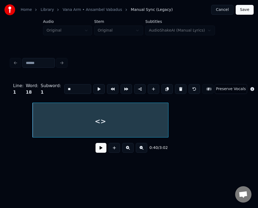
drag, startPoint x: 71, startPoint y: 88, endPoint x: 34, endPoint y: 81, distance: 38.0
click at [34, 81] on div "Line : 1 Word : 18 Subword : 1 ** Preserve Vocals" at bounding box center [129, 88] width 236 height 27
type input "*"
type input "****"
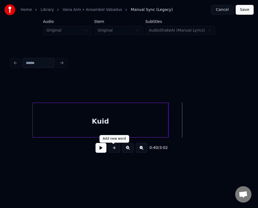
click at [104, 148] on div "0:40 / 3:02" at bounding box center [128, 148] width 227 height 12
click at [113, 149] on button at bounding box center [114, 148] width 11 height 10
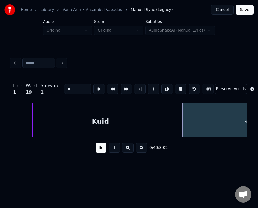
click at [203, 117] on div "<>" at bounding box center [249, 121] width 135 height 37
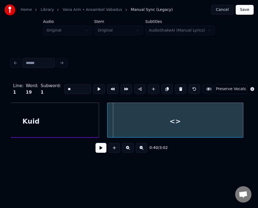
click at [197, 115] on div "<>" at bounding box center [174, 121] width 135 height 37
click at [64, 88] on input "**" at bounding box center [77, 89] width 27 height 10
drag, startPoint x: 73, startPoint y: 86, endPoint x: 56, endPoint y: 85, distance: 17.2
click at [56, 85] on div "Line : 1 Word : 19 Subword : 1 ** Preserve Vocals" at bounding box center [129, 88] width 236 height 27
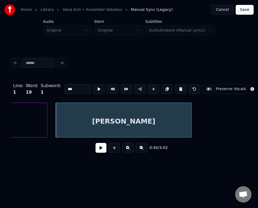
scroll to position [0, 13848]
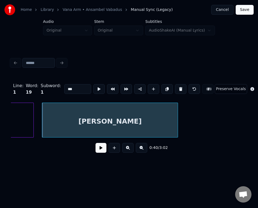
type input "***"
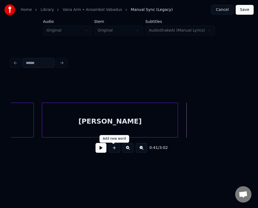
click at [112, 149] on button at bounding box center [114, 148] width 11 height 10
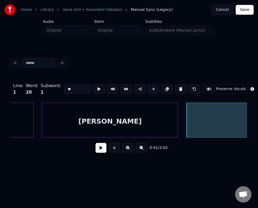
click at [210, 119] on div "<>" at bounding box center [254, 121] width 135 height 37
click at [68, 86] on input "**" at bounding box center [77, 89] width 27 height 10
type input "*"
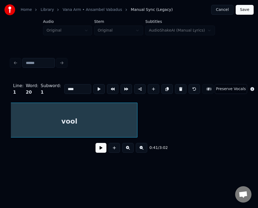
scroll to position [0, 14033]
type input "****"
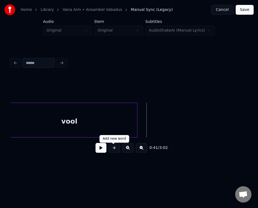
click at [114, 149] on button at bounding box center [114, 148] width 11 height 10
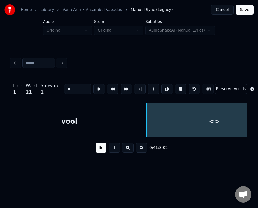
click at [168, 123] on div "<>" at bounding box center [214, 121] width 135 height 37
drag, startPoint x: 79, startPoint y: 86, endPoint x: 45, endPoint y: 81, distance: 34.9
click at [45, 83] on div "Line : 1 Word : 21 Subword : 1 ** Preserve Vocals" at bounding box center [129, 88] width 236 height 27
click at [64, 85] on input "*****" at bounding box center [77, 89] width 27 height 10
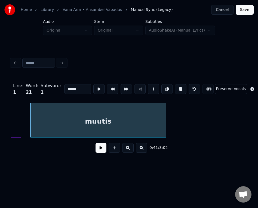
scroll to position [0, 14153]
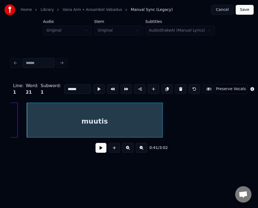
type input "******"
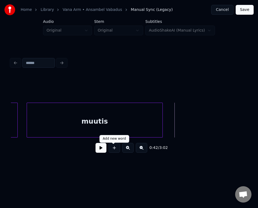
click at [115, 147] on button at bounding box center [114, 148] width 11 height 10
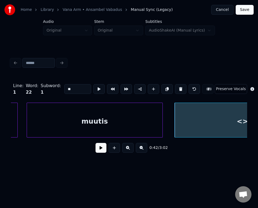
drag, startPoint x: 78, startPoint y: 87, endPoint x: 20, endPoint y: 85, distance: 58.0
click at [20, 85] on div "Line : 1 Word : 22 Subword : 1 ** Preserve Vocals" at bounding box center [129, 88] width 236 height 27
click at [42, 118] on div "muutis" at bounding box center [94, 121] width 135 height 37
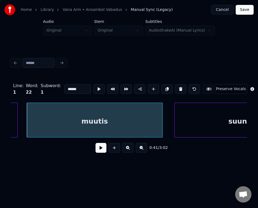
type input "******"
click at [97, 150] on button at bounding box center [100, 148] width 11 height 10
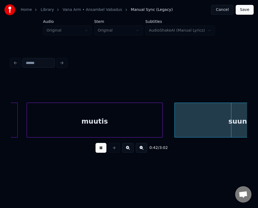
scroll to position [0, 14390]
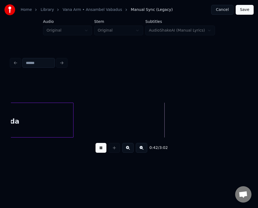
click at [98, 150] on button at bounding box center [100, 148] width 11 height 10
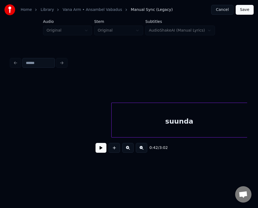
click at [162, 118] on div "suunda" at bounding box center [179, 121] width 135 height 37
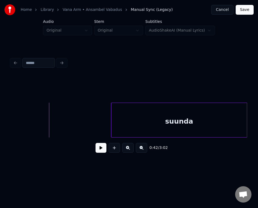
click at [96, 150] on button at bounding box center [100, 148] width 11 height 10
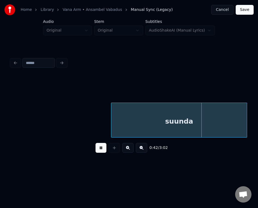
click at [96, 150] on button at bounding box center [100, 148] width 11 height 10
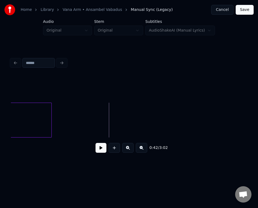
scroll to position [0, 14513]
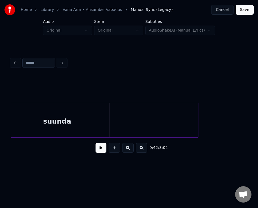
click at [198, 122] on div at bounding box center [197, 120] width 2 height 34
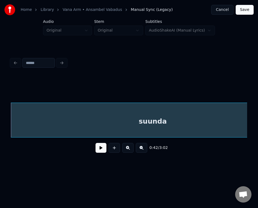
click at [96, 152] on button at bounding box center [100, 148] width 11 height 10
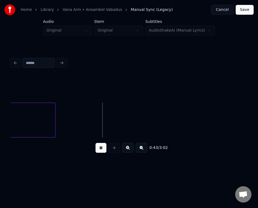
click at [96, 151] on button at bounding box center [100, 148] width 11 height 10
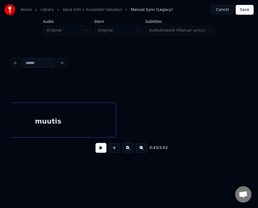
scroll to position [0, 14171]
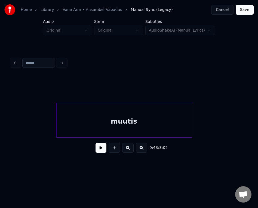
click at [78, 122] on div "muutis" at bounding box center [123, 121] width 135 height 37
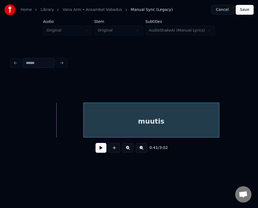
click at [114, 120] on div "muutis" at bounding box center [151, 121] width 135 height 37
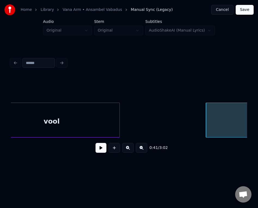
scroll to position [0, 14025]
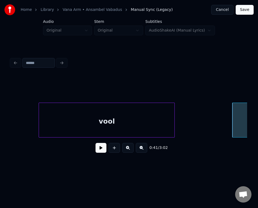
click at [58, 119] on div "vool" at bounding box center [106, 121] width 135 height 37
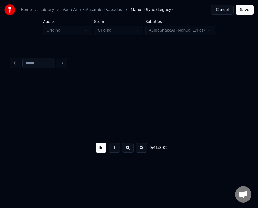
scroll to position [0, 14601]
click at [116, 147] on button at bounding box center [114, 148] width 11 height 10
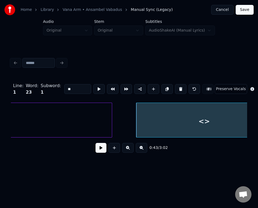
scroll to position [0, 14625]
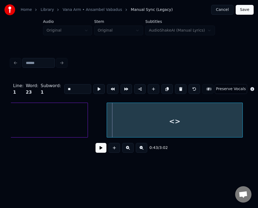
click at [156, 121] on div "<>" at bounding box center [174, 121] width 135 height 37
drag, startPoint x: 70, startPoint y: 87, endPoint x: 24, endPoint y: 78, distance: 47.1
click at [24, 78] on div "Line : 1 Word : 23 Subword : 1 ** Preserve Vocals" at bounding box center [129, 88] width 236 height 27
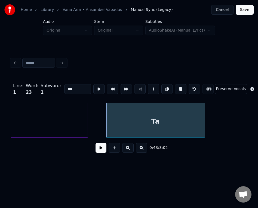
click at [203, 110] on div at bounding box center [204, 120] width 2 height 34
click at [114, 151] on button at bounding box center [114, 148] width 11 height 10
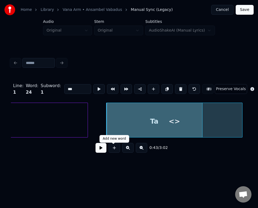
type input "**"
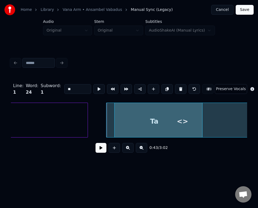
scroll to position [0, 14653]
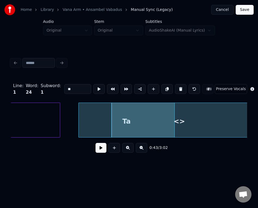
click at [258, 122] on html "Home Library [GEOGRAPHIC_DATA] • Ansambel Vabadus Manual Sync (Legacy) Cancel S…" at bounding box center [129, 88] width 258 height 177
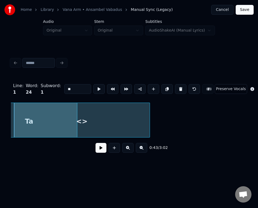
scroll to position [0, 14751]
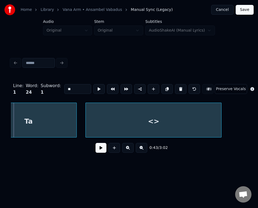
click at [181, 118] on div "<>" at bounding box center [153, 121] width 135 height 37
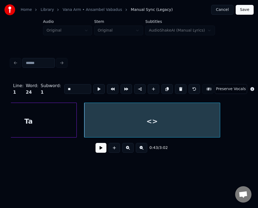
click at [166, 120] on div "<>" at bounding box center [151, 121] width 135 height 37
drag, startPoint x: 73, startPoint y: 85, endPoint x: 48, endPoint y: 76, distance: 26.1
click at [48, 78] on div "Line : 1 Word : 24 Subword : 1 ** Preserve Vocals" at bounding box center [129, 88] width 236 height 27
type input "*****"
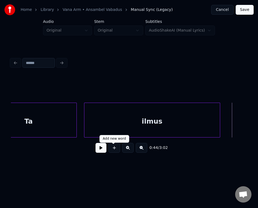
click at [112, 150] on button at bounding box center [114, 148] width 11 height 10
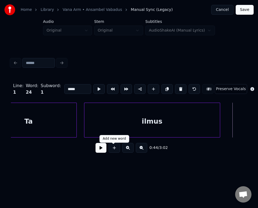
type input "**"
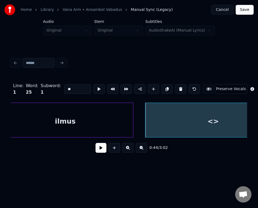
scroll to position [0, 14838]
click at [174, 121] on div "<>" at bounding box center [212, 121] width 135 height 37
drag, startPoint x: 75, startPoint y: 89, endPoint x: 29, endPoint y: 81, distance: 46.6
click at [29, 81] on div "Line : 1 Word : 25 Subword : 1 ** Preserve Vocals" at bounding box center [129, 88] width 236 height 27
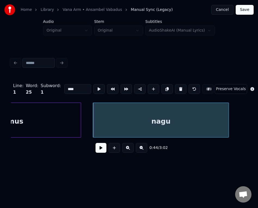
scroll to position [0, 14925]
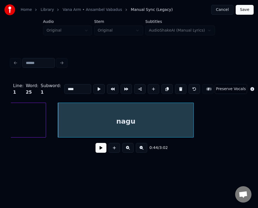
type input "****"
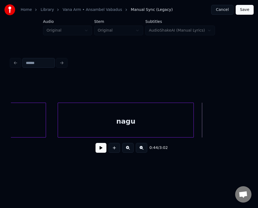
click at [82, 82] on div at bounding box center [129, 88] width 236 height 27
click at [116, 148] on button at bounding box center [114, 148] width 11 height 10
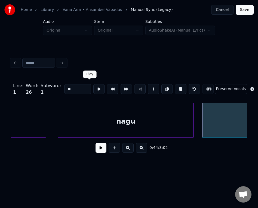
click at [72, 87] on input "**" at bounding box center [77, 89] width 27 height 10
drag, startPoint x: 71, startPoint y: 86, endPoint x: 35, endPoint y: 81, distance: 36.0
click at [28, 87] on div "Line : 1 Word : 26 Subword : 1 ** Preserve Vocals" at bounding box center [129, 88] width 236 height 27
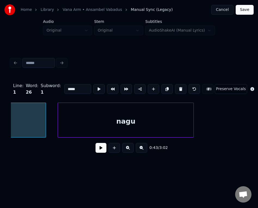
scroll to position [0, 14824]
type input "*****"
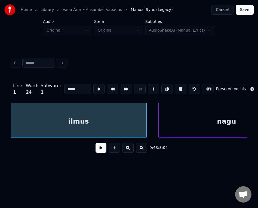
click at [100, 152] on button at bounding box center [100, 148] width 11 height 10
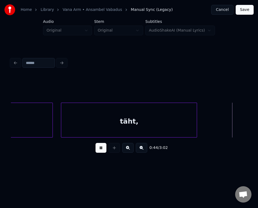
scroll to position [0, 15304]
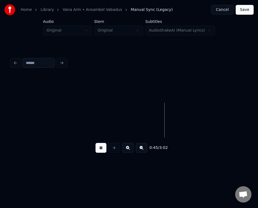
click at [100, 151] on button at bounding box center [100, 148] width 11 height 10
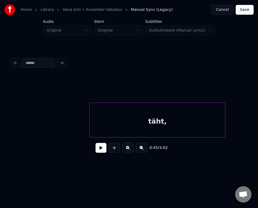
click at [204, 120] on div "täht," at bounding box center [156, 121] width 135 height 37
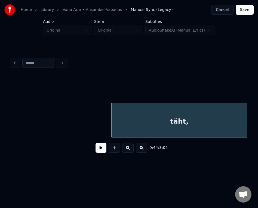
scroll to position [0, 15253]
click at [238, 121] on div "täht," at bounding box center [179, 121] width 135 height 37
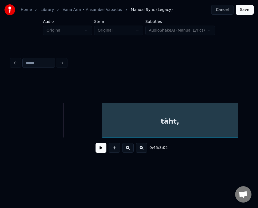
click at [195, 116] on div "täht," at bounding box center [169, 121] width 135 height 37
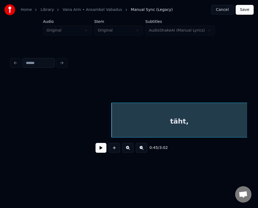
click at [95, 143] on button at bounding box center [100, 148] width 11 height 10
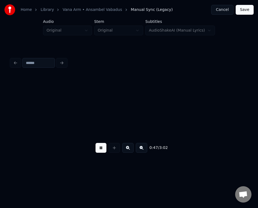
scroll to position [0, 16016]
click at [96, 149] on button at bounding box center [100, 148] width 11 height 10
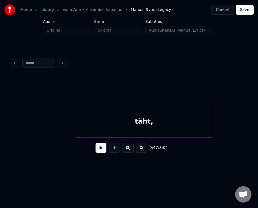
click at [212, 115] on div "täht," at bounding box center [143, 121] width 135 height 37
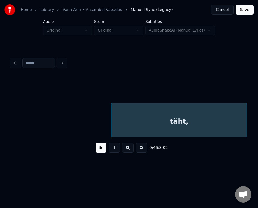
click at [258, 123] on html "Home Library [GEOGRAPHIC_DATA] • Ansambel Vabadus Manual Sync (Legacy) Cancel S…" at bounding box center [129, 88] width 258 height 177
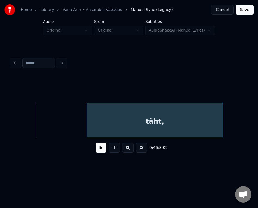
click at [255, 117] on div "Home Library [GEOGRAPHIC_DATA] • Ansambel Vabadus Manual Sync (Legacy) Cancel S…" at bounding box center [129, 84] width 258 height 169
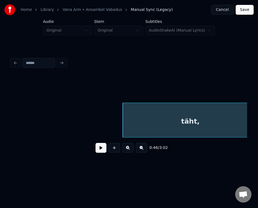
scroll to position [0, 15656]
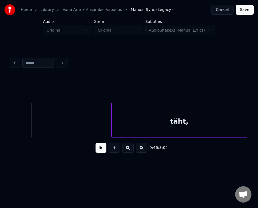
click at [96, 151] on button at bounding box center [100, 148] width 11 height 10
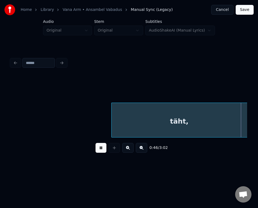
click at [95, 150] on button at bounding box center [100, 148] width 11 height 10
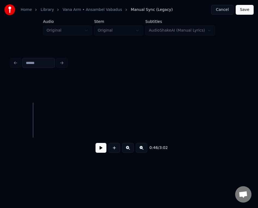
click at [98, 151] on button at bounding box center [100, 148] width 11 height 10
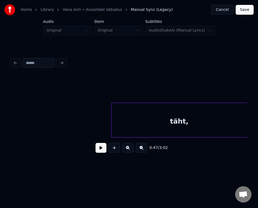
scroll to position [0, 15777]
click at [146, 119] on div "täht," at bounding box center [171, 121] width 135 height 37
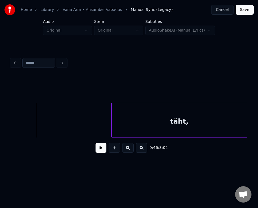
click at [95, 151] on button at bounding box center [100, 148] width 11 height 10
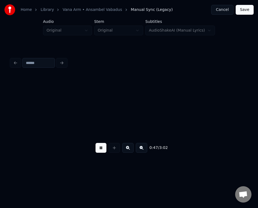
click at [95, 148] on button at bounding box center [100, 148] width 11 height 10
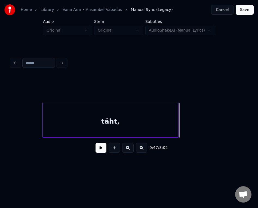
click at [52, 120] on div "täht," at bounding box center [110, 121] width 135 height 37
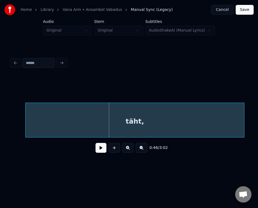
scroll to position [0, 15802]
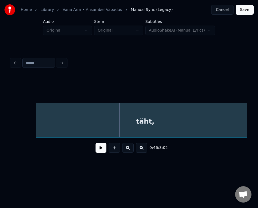
click at [0, 113] on html "Home Library [GEOGRAPHIC_DATA] • Ansambel Vabadus Manual Sync (Legacy) Cancel S…" at bounding box center [129, 88] width 258 height 177
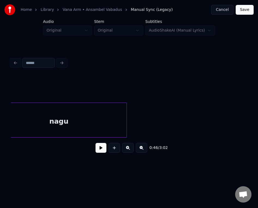
scroll to position [0, 14976]
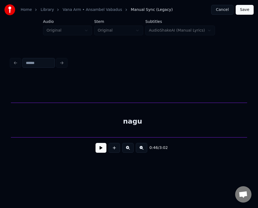
click at [258, 125] on html "Home Library [GEOGRAPHIC_DATA] • Ansambel Vabadus Manual Sync (Legacy) Cancel S…" at bounding box center [129, 88] width 258 height 177
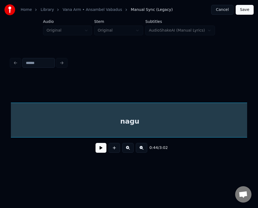
click at [258, 119] on html "Home Library [GEOGRAPHIC_DATA] • Ansambel Vabadus Manual Sync (Legacy) Cancel S…" at bounding box center [129, 88] width 258 height 177
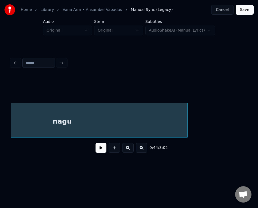
scroll to position [0, 15155]
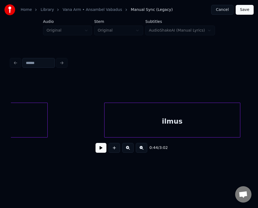
click at [224, 116] on div "ilmus" at bounding box center [171, 121] width 135 height 37
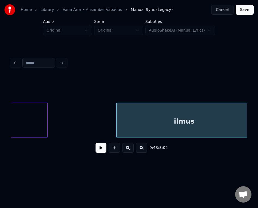
scroll to position [0, 14785]
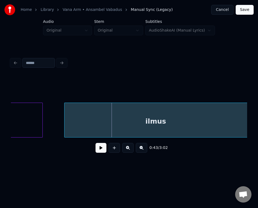
click at [64, 115] on div at bounding box center [65, 120] width 2 height 34
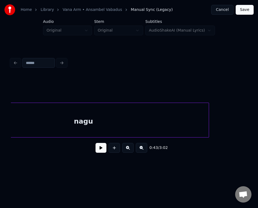
scroll to position [0, 15144]
